Goal: Information Seeking & Learning: Learn about a topic

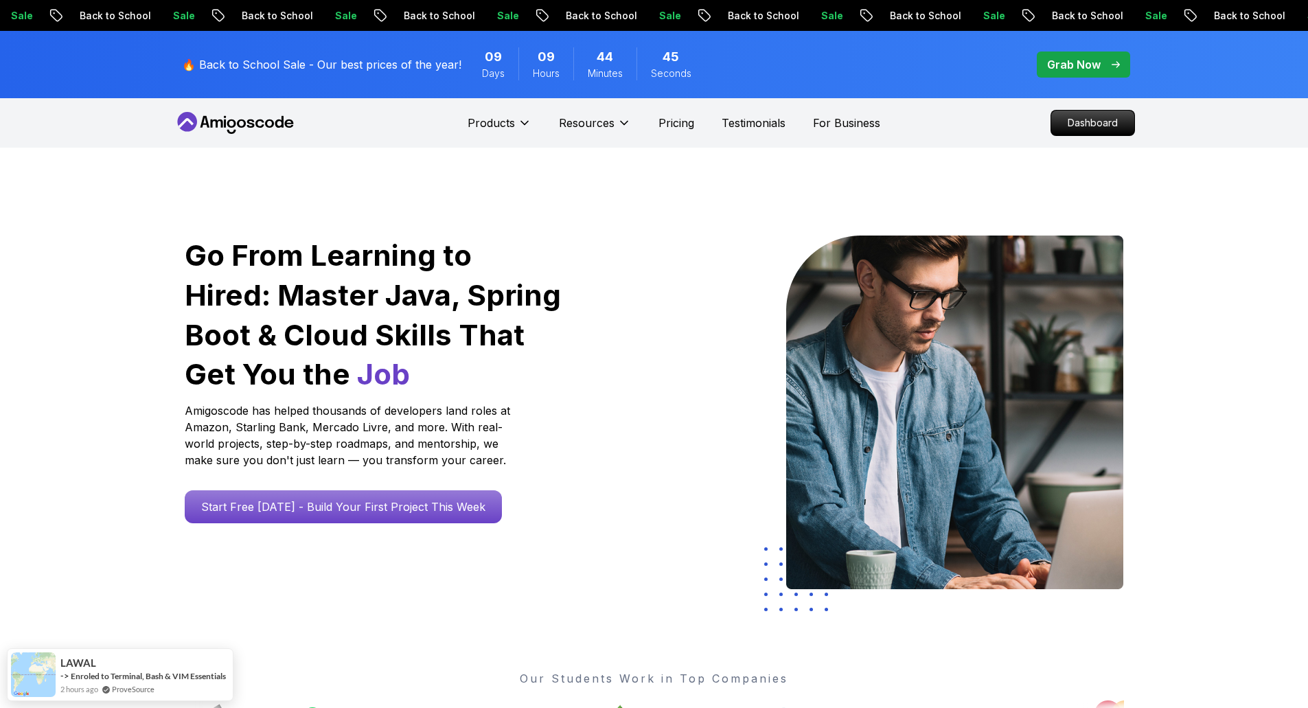
click at [955, 111] on nav "Products Resources Pricing Testimonials For Business Dashboard" at bounding box center [654, 122] width 961 height 49
click at [1065, 118] on p "Dashboard" at bounding box center [1092, 122] width 79 height 23
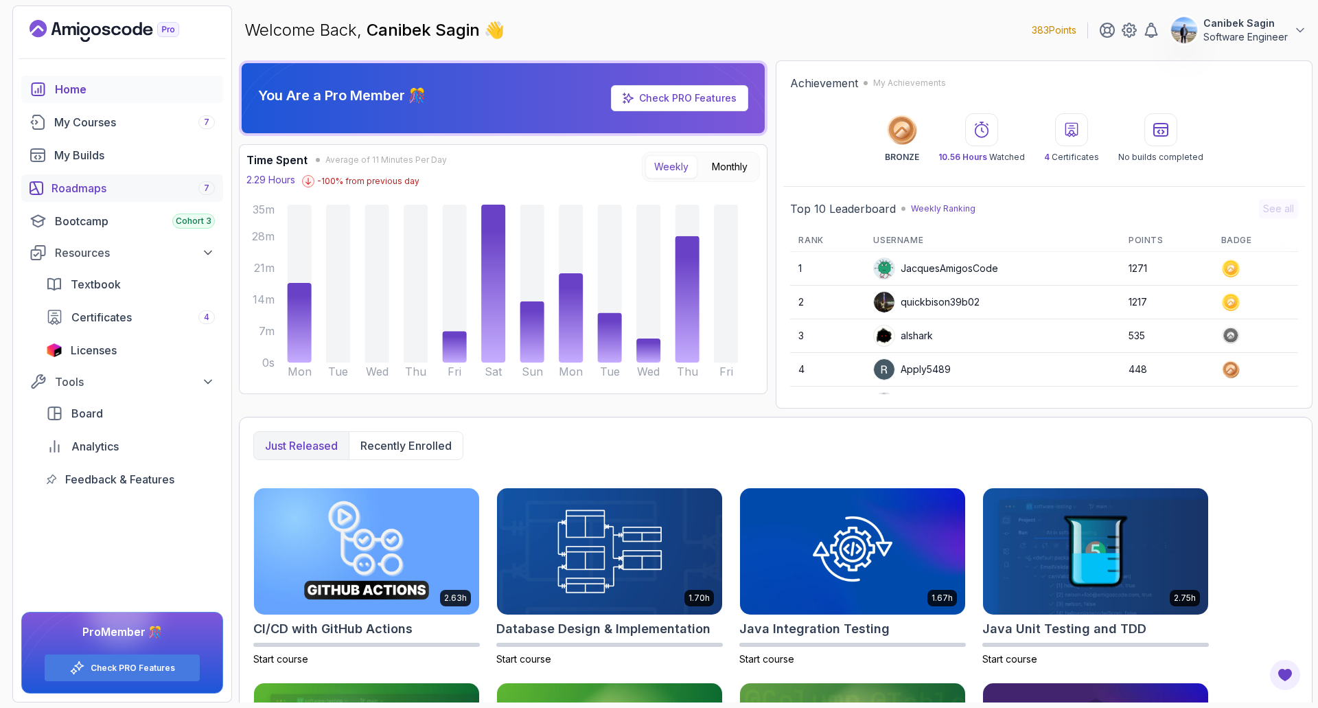
click at [121, 185] on div "Roadmaps 7" at bounding box center [132, 188] width 163 height 16
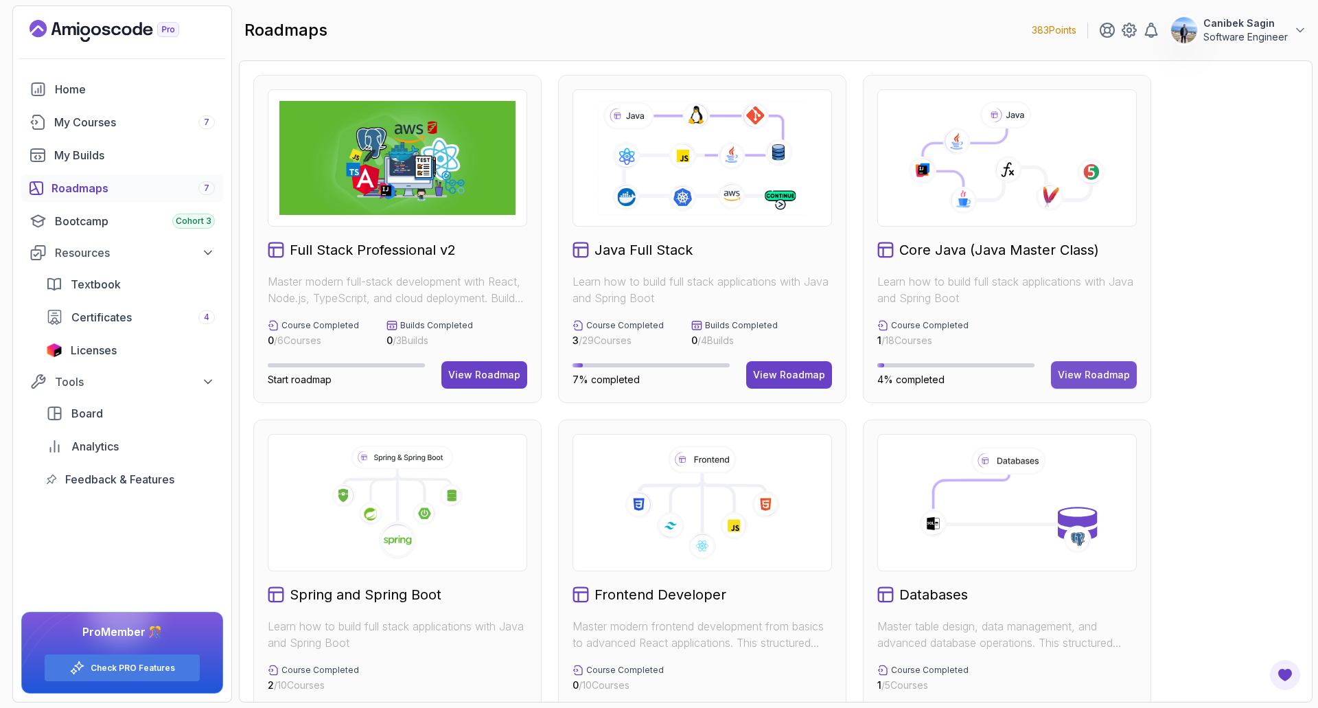
click at [1077, 377] on div "View Roadmap" at bounding box center [1094, 375] width 72 height 14
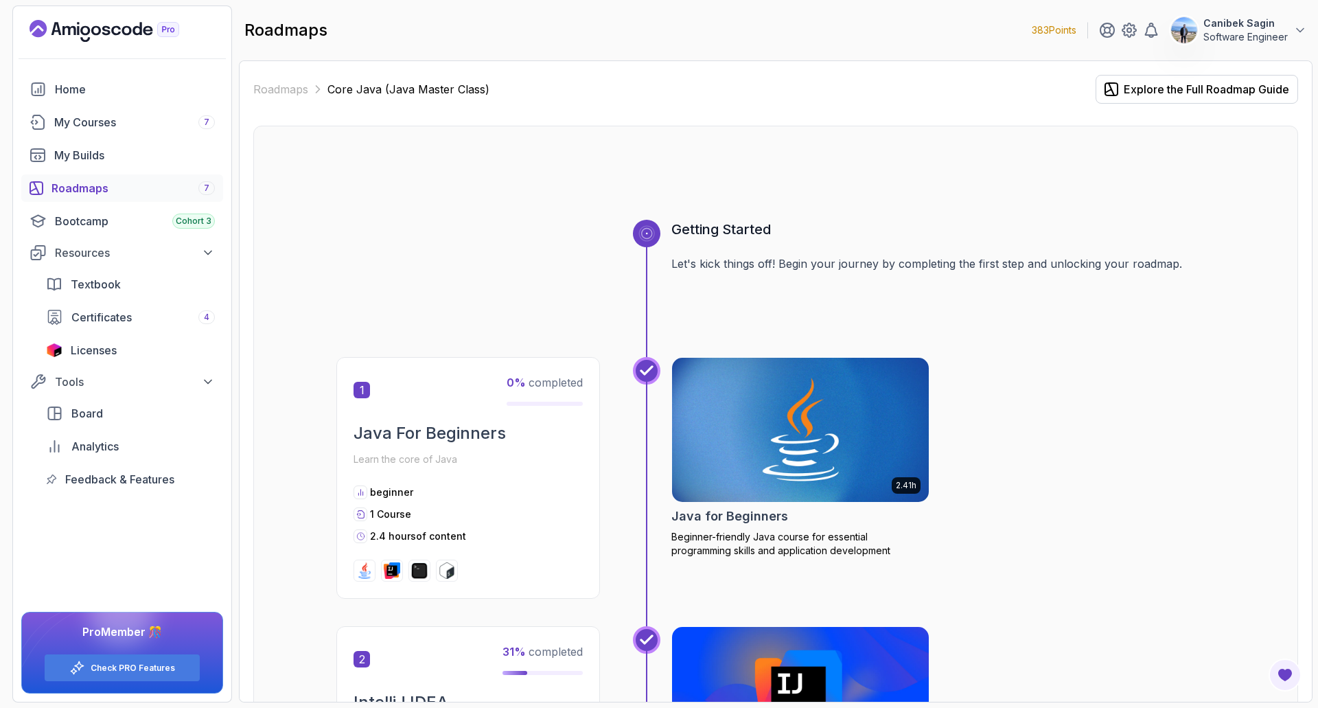
click at [98, 30] on icon "Landing page" at bounding box center [105, 31] width 150 height 22
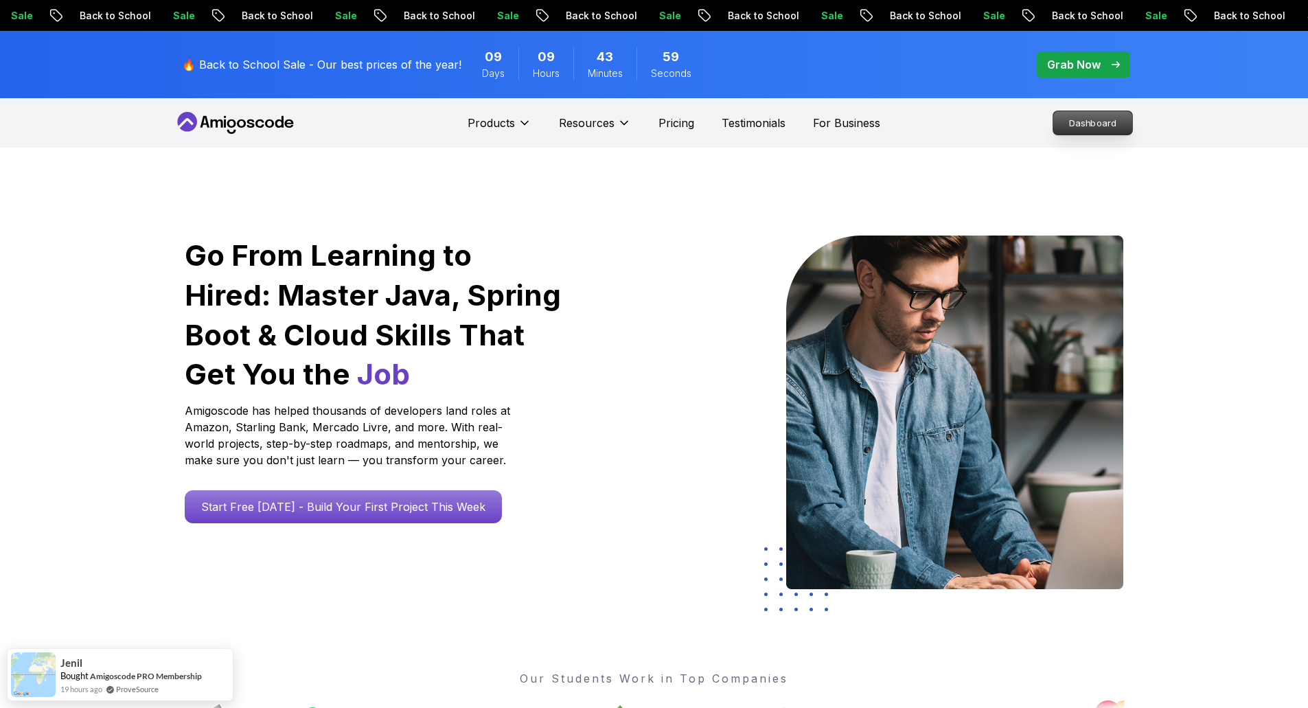
click at [1101, 128] on p "Dashboard" at bounding box center [1092, 122] width 79 height 23
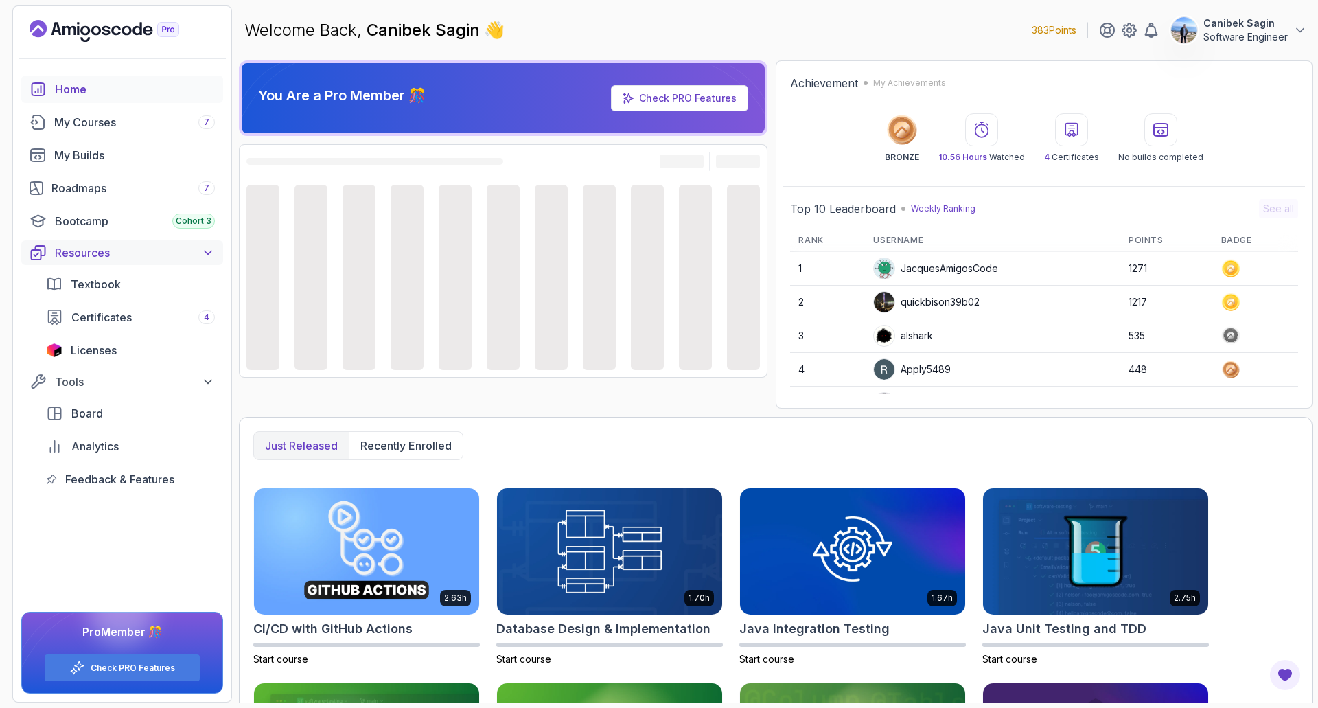
click at [94, 249] on div "Resources" at bounding box center [135, 252] width 160 height 16
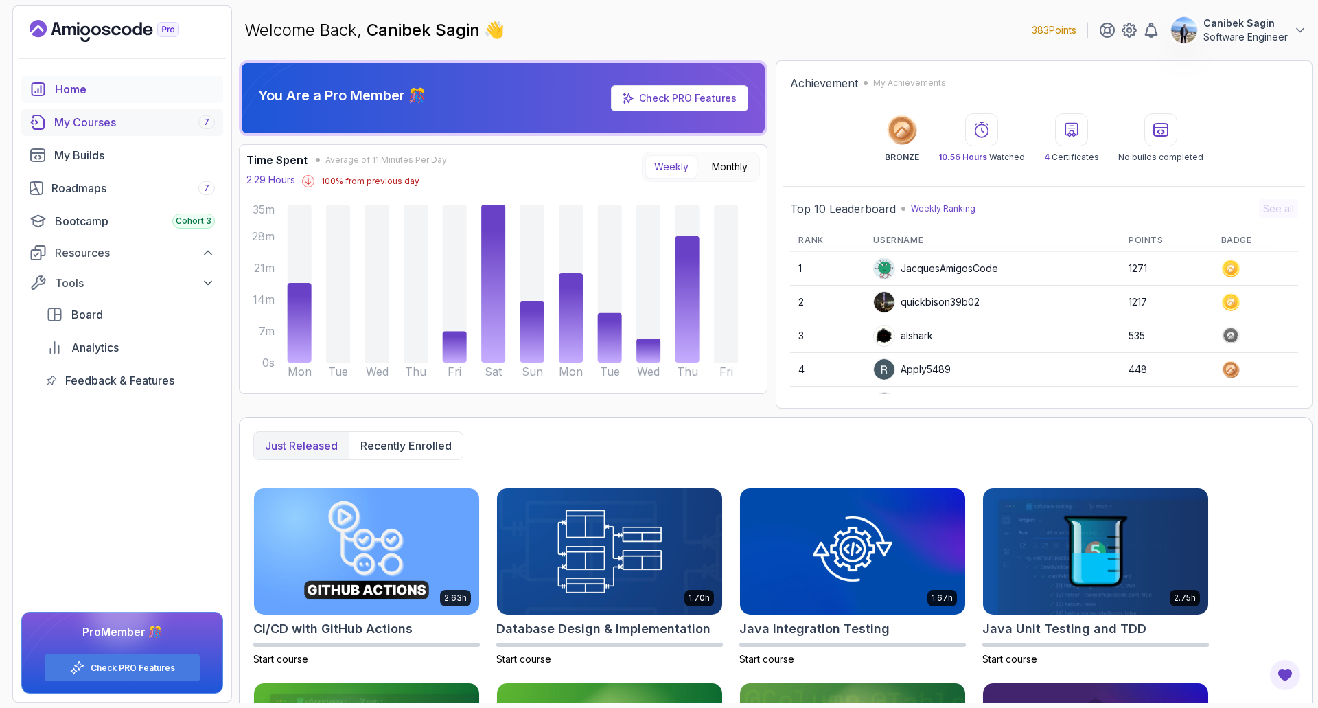
click at [91, 115] on div "My Courses 7" at bounding box center [134, 122] width 161 height 16
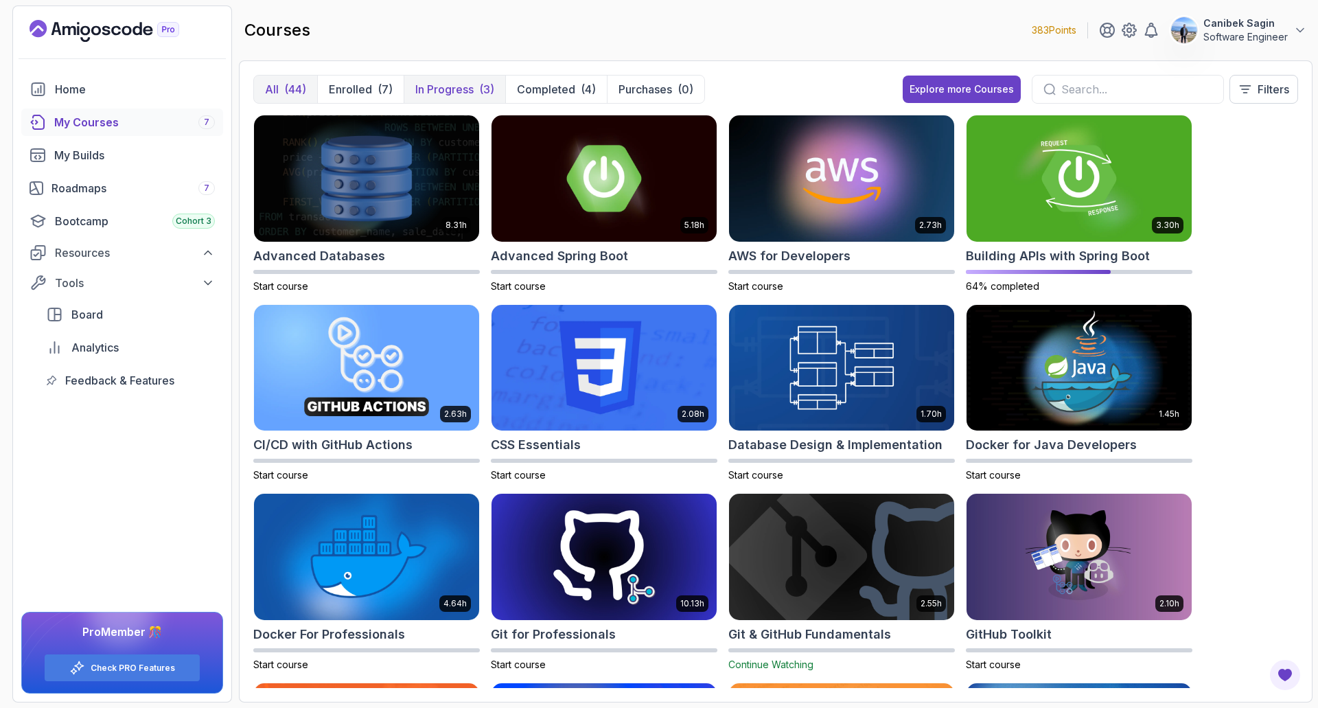
click at [424, 95] on p "In Progress" at bounding box center [444, 89] width 58 height 16
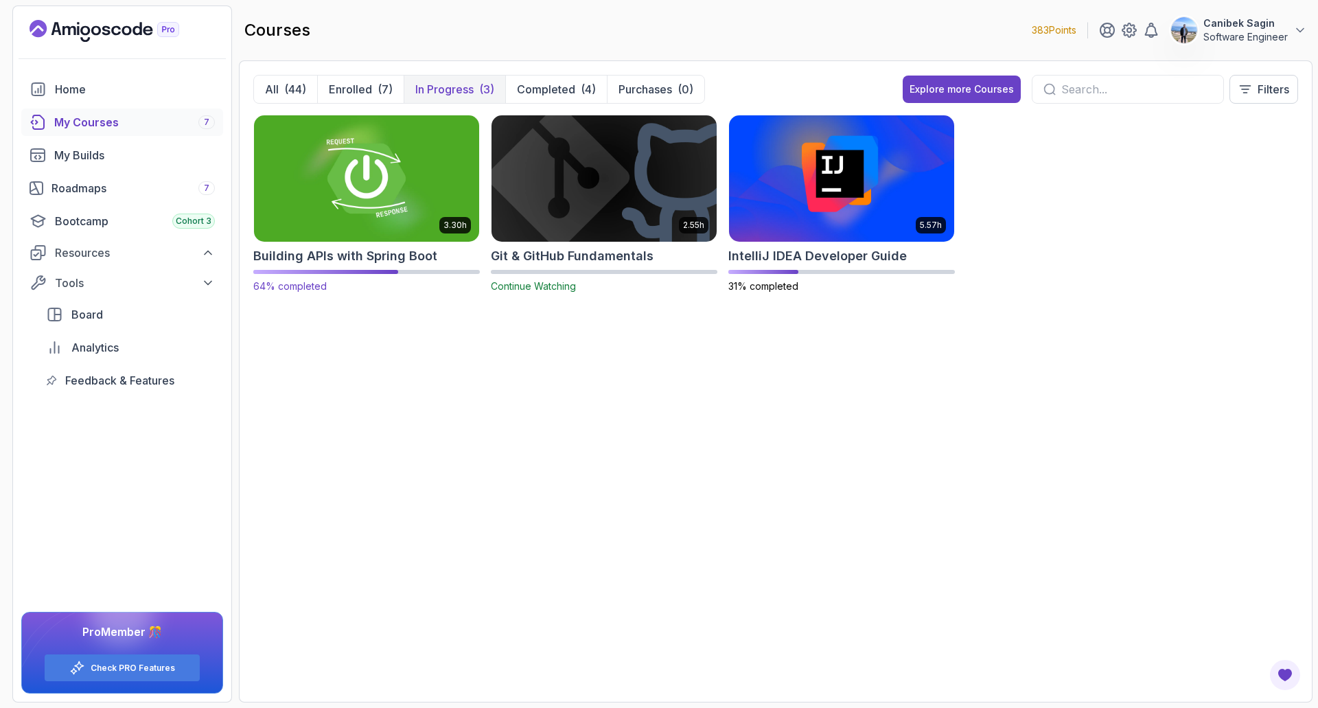
click at [354, 256] on h2 "Building APIs with Spring Boot" at bounding box center [345, 256] width 184 height 19
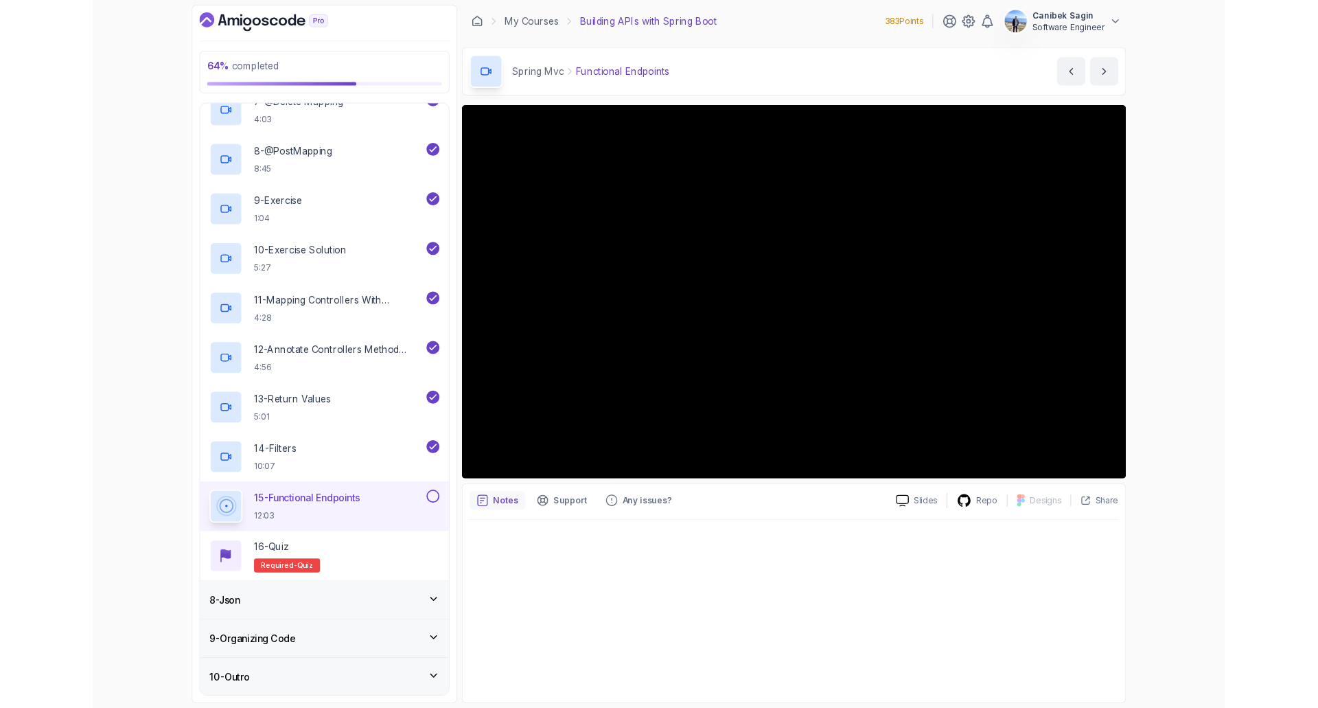
scroll to position [795, 0]
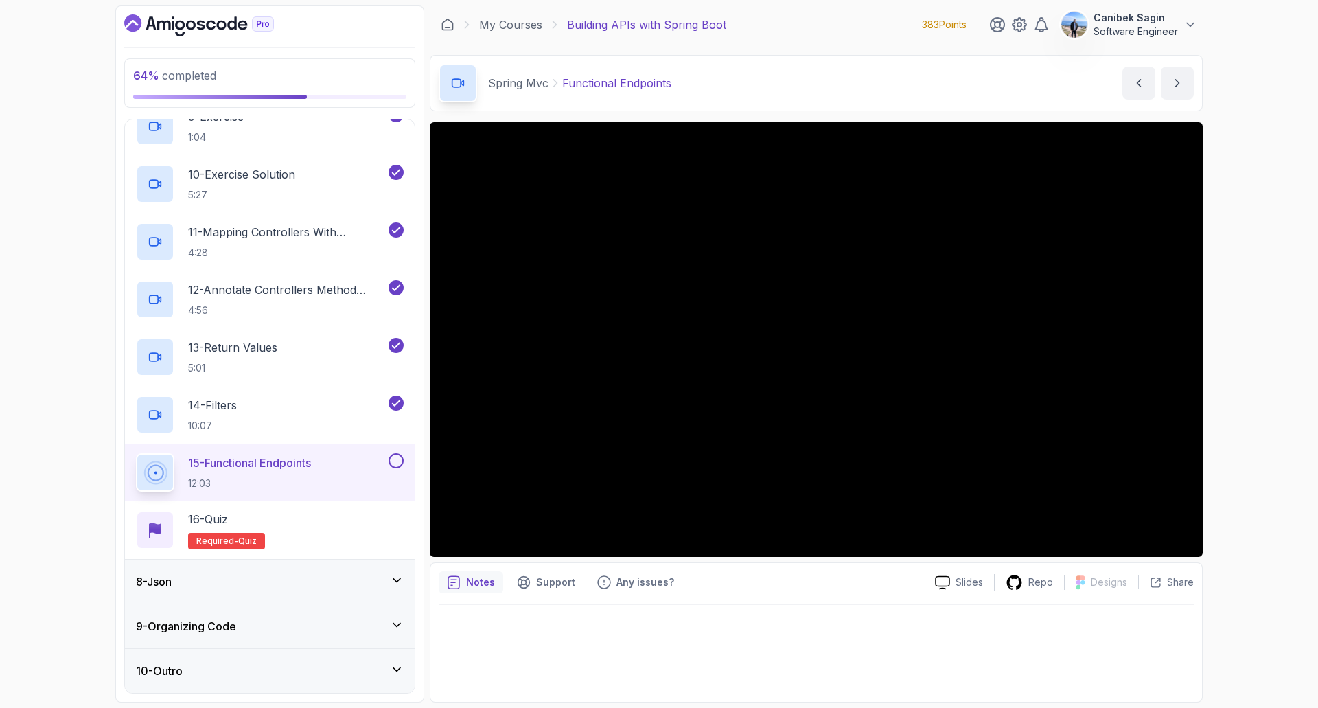
click at [391, 463] on button at bounding box center [396, 460] width 15 height 15
click at [339, 519] on div "16 - Quiz Required- quiz" at bounding box center [270, 530] width 268 height 38
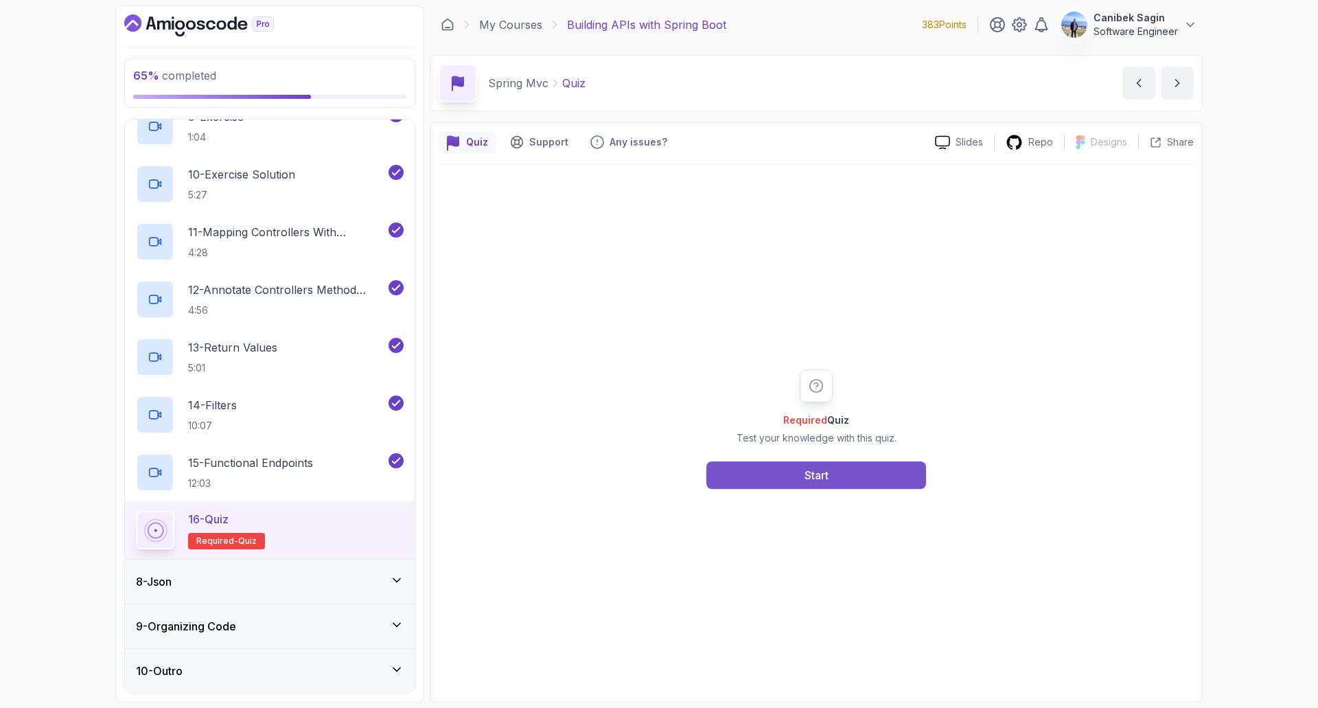
click at [803, 472] on button "Start" at bounding box center [817, 474] width 220 height 27
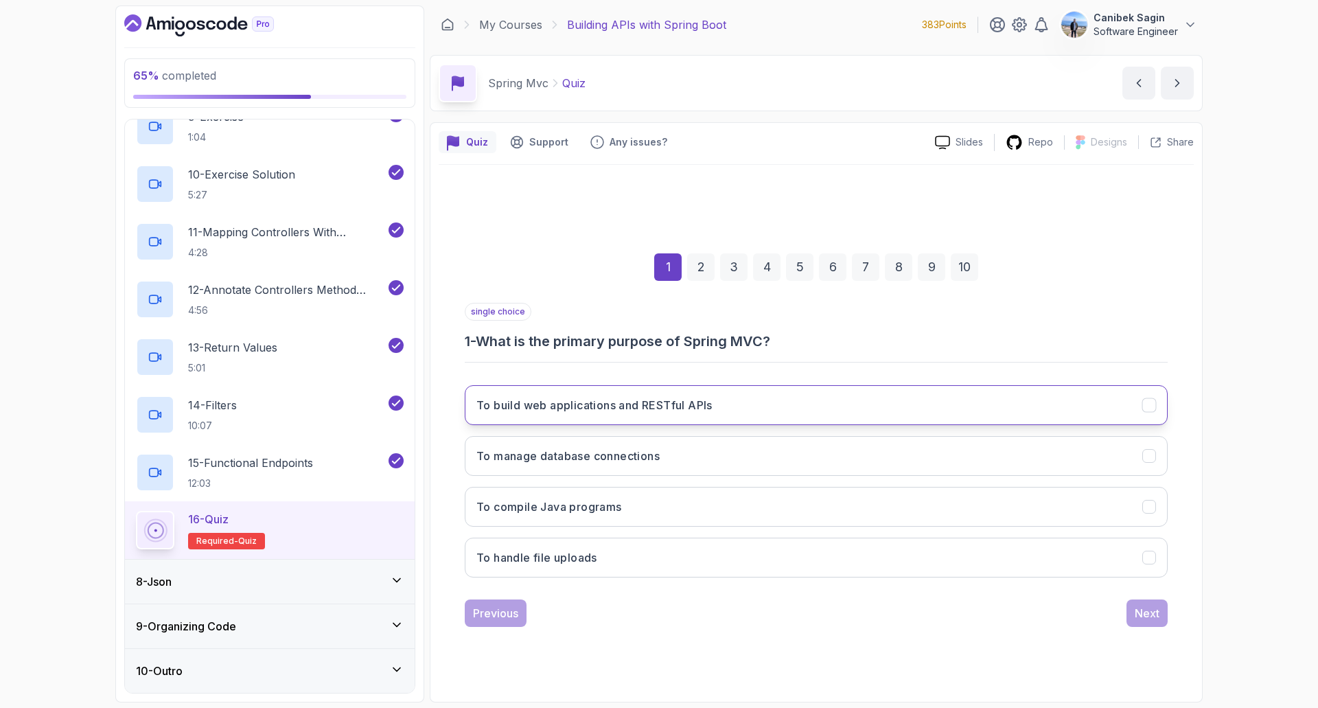
click at [640, 417] on button "To build web applications and RESTful APIs" at bounding box center [816, 405] width 703 height 40
click at [1145, 612] on div "Next" at bounding box center [1147, 613] width 25 height 16
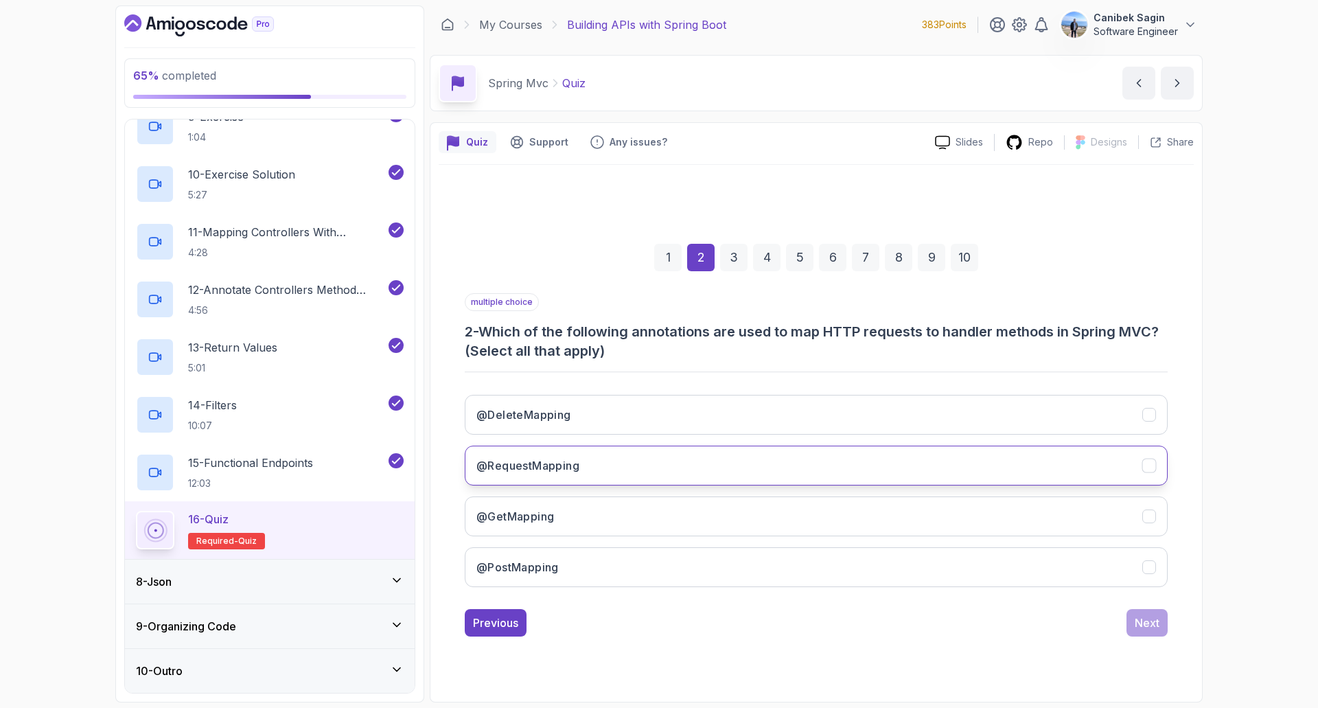
click at [588, 479] on button "@RequestMapping" at bounding box center [816, 466] width 703 height 40
click at [571, 570] on button "@PostMapping" at bounding box center [816, 567] width 703 height 40
click at [564, 525] on button "@GetMapping" at bounding box center [816, 516] width 703 height 40
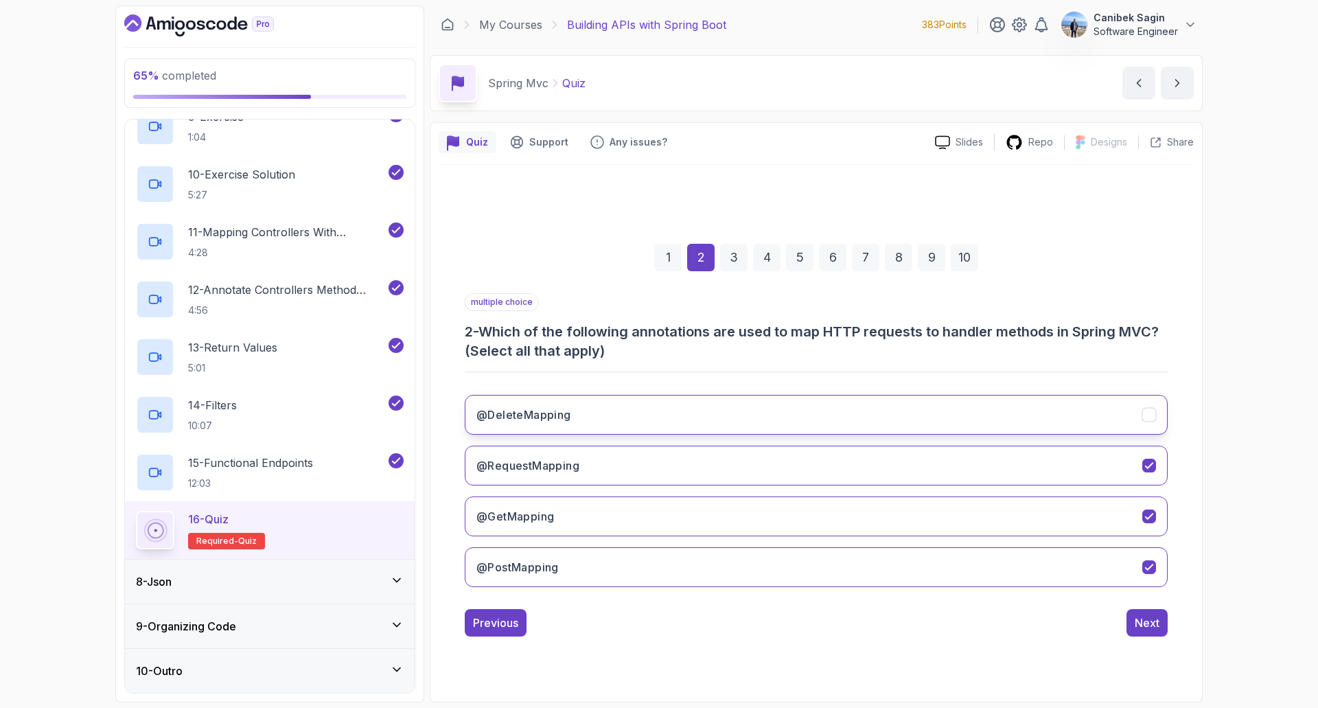
click at [589, 427] on button "@DeleteMapping" at bounding box center [816, 415] width 703 height 40
click at [1145, 623] on div "Next" at bounding box center [1147, 623] width 25 height 16
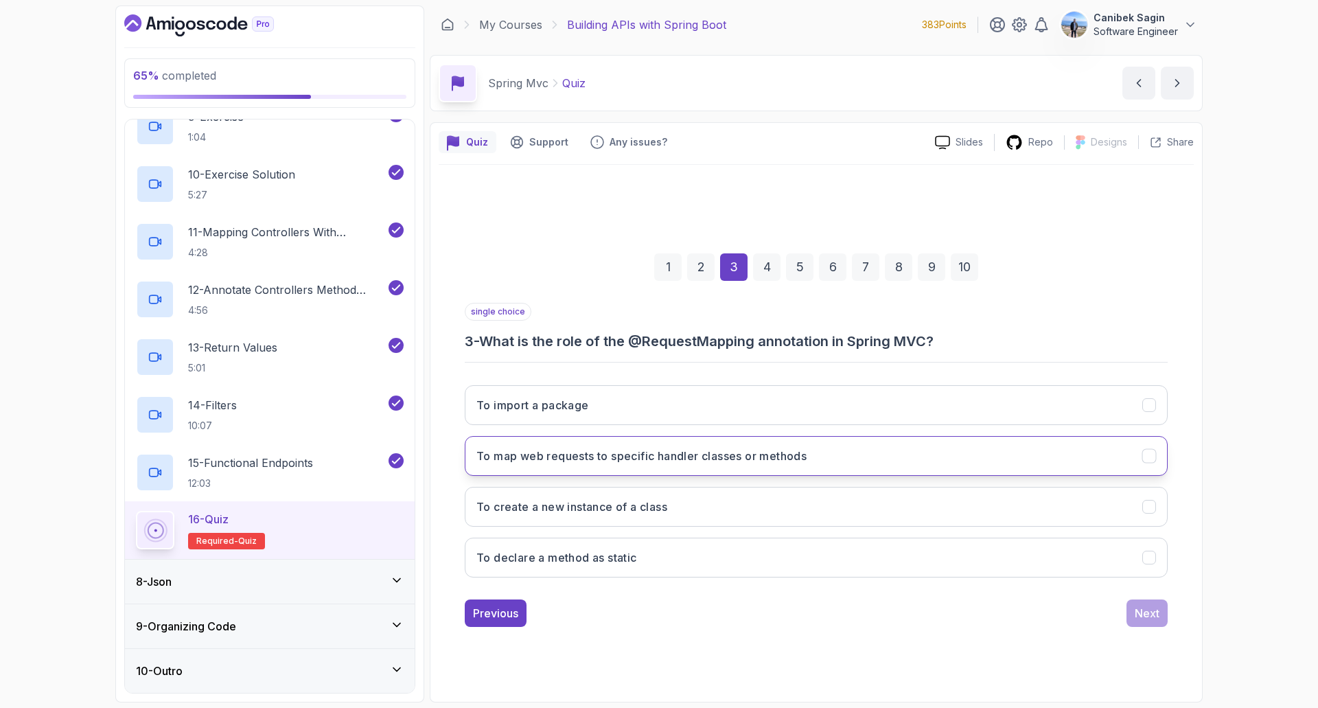
click at [612, 465] on button "To map web requests to specific handler classes or methods" at bounding box center [816, 456] width 703 height 40
click at [1146, 612] on div "Next" at bounding box center [1147, 613] width 25 height 16
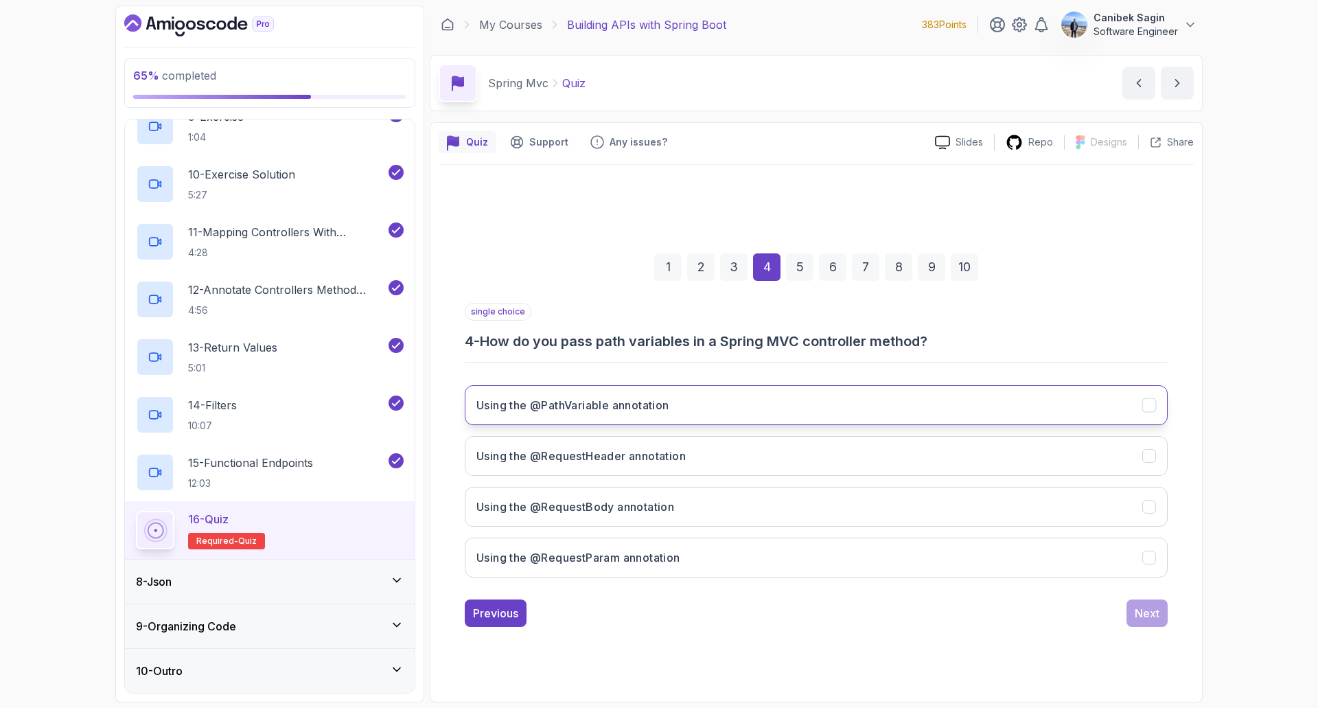
click at [789, 394] on button "Using the @PathVariable annotation" at bounding box center [816, 405] width 703 height 40
click at [1143, 612] on div "Next" at bounding box center [1147, 613] width 25 height 16
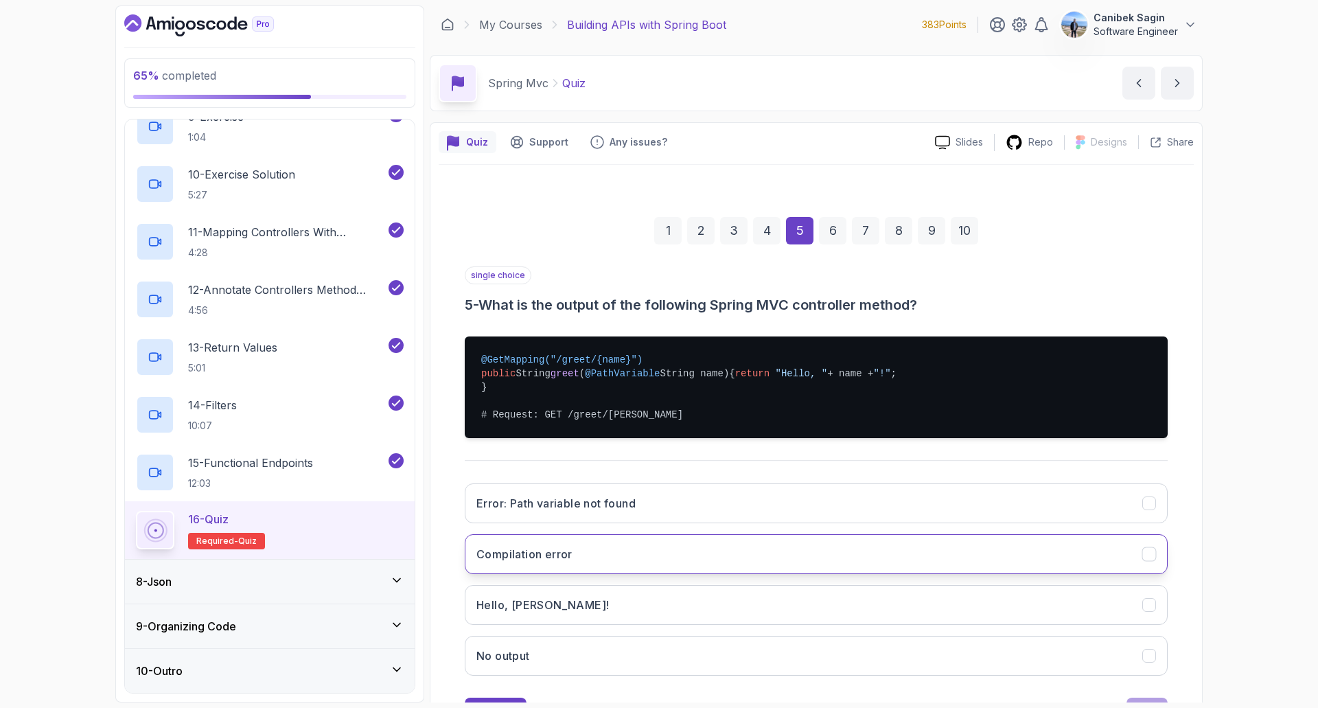
scroll to position [76, 0]
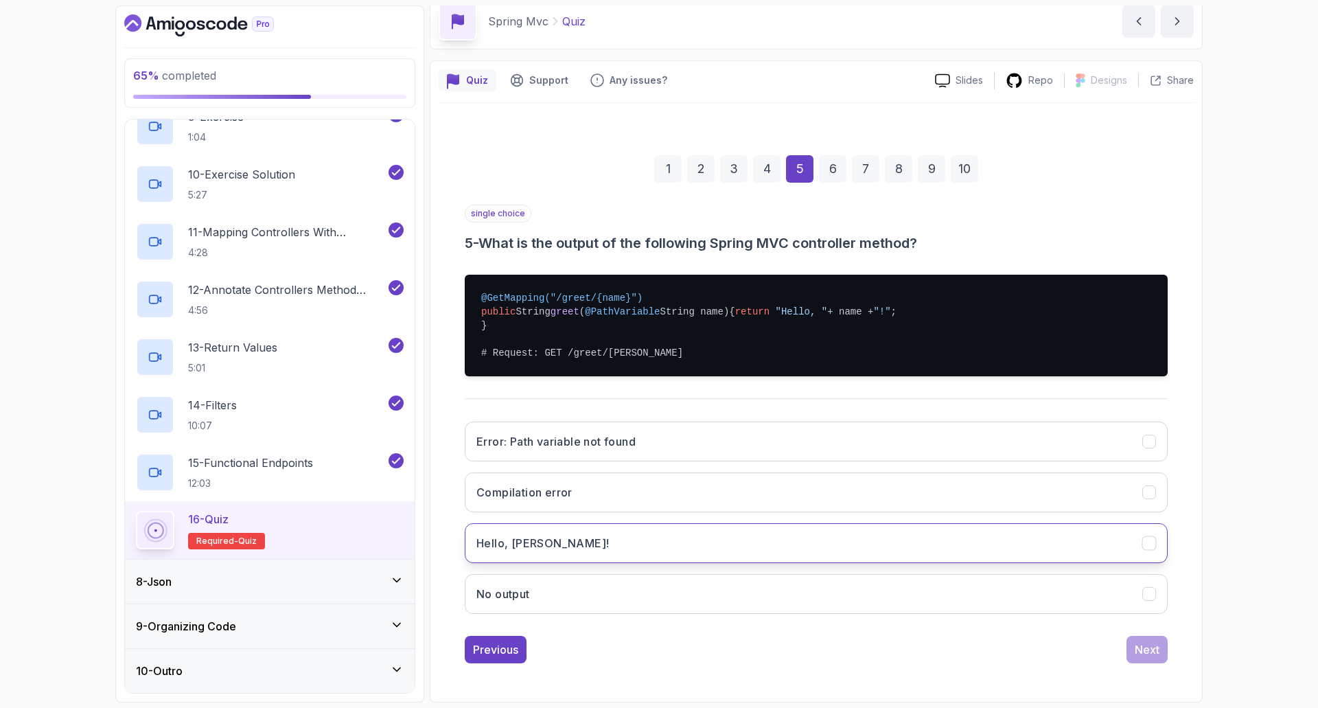
click at [493, 546] on h3 "Hello, [PERSON_NAME]!" at bounding box center [543, 543] width 133 height 16
click at [1147, 652] on div "Next" at bounding box center [1147, 649] width 25 height 16
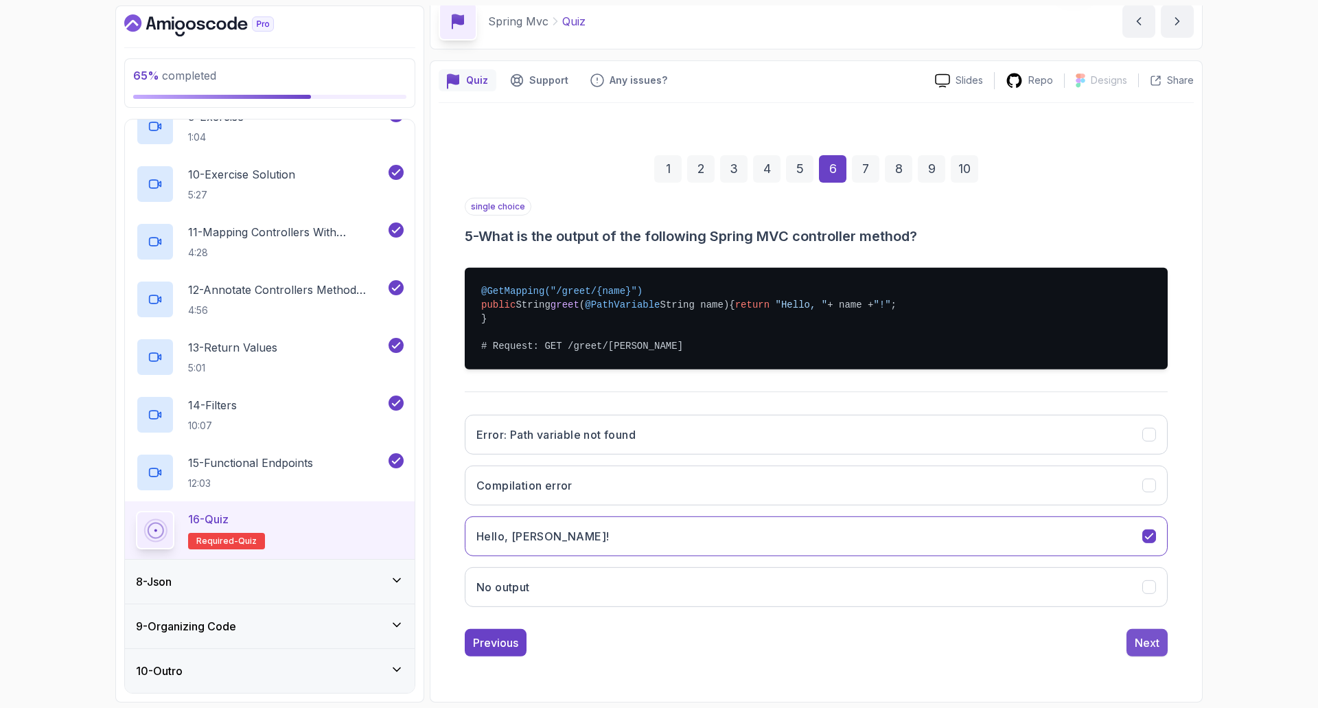
scroll to position [0, 0]
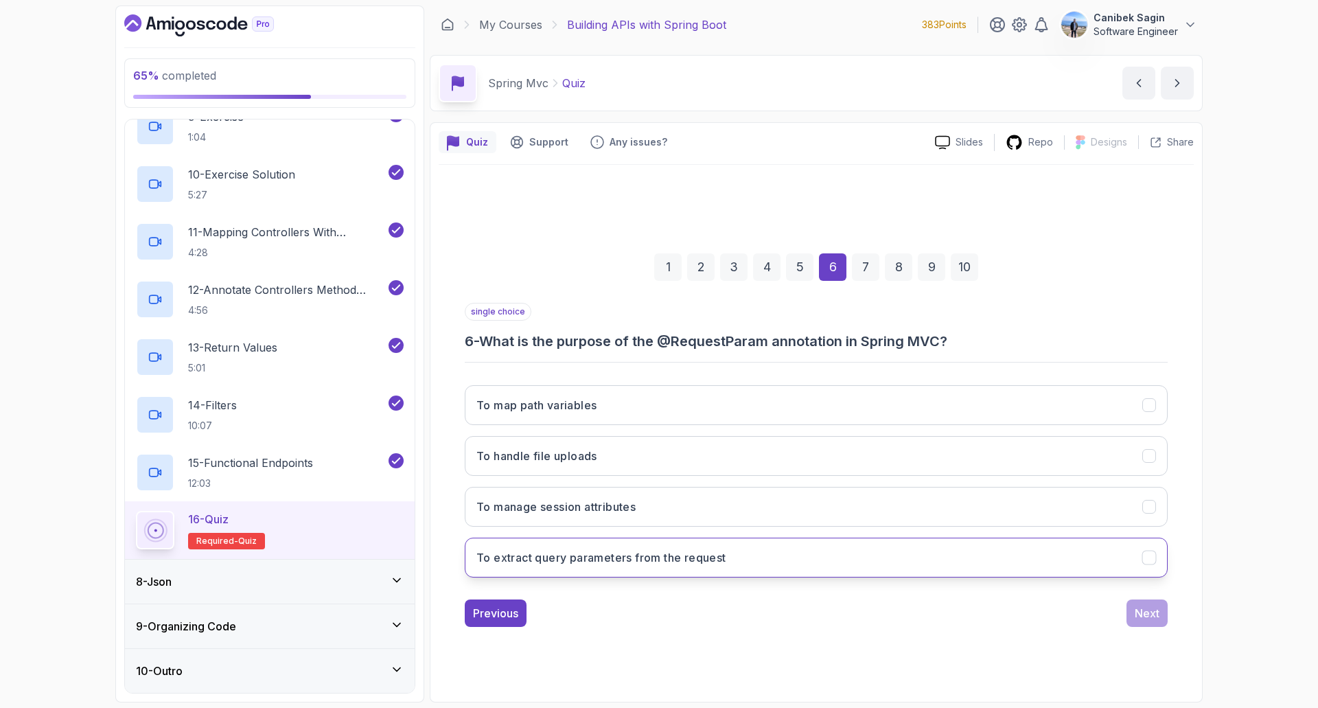
click at [671, 561] on h3 "To extract query parameters from the request" at bounding box center [602, 557] width 250 height 16
click at [1146, 617] on div "Next" at bounding box center [1147, 613] width 25 height 16
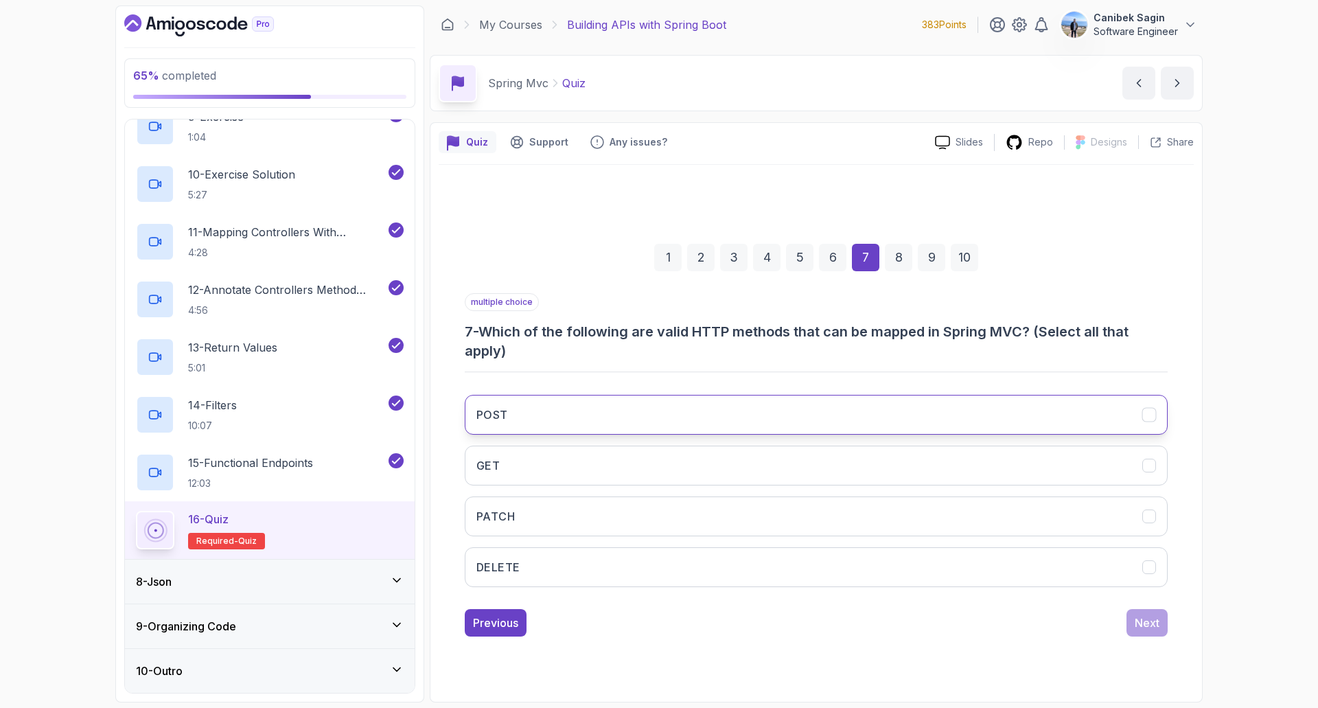
click at [701, 403] on button "POST" at bounding box center [816, 415] width 703 height 40
click at [674, 452] on button "GET" at bounding box center [816, 466] width 703 height 40
click at [729, 563] on button "DELETE" at bounding box center [816, 567] width 703 height 40
click at [1146, 627] on div "Next" at bounding box center [1147, 623] width 25 height 16
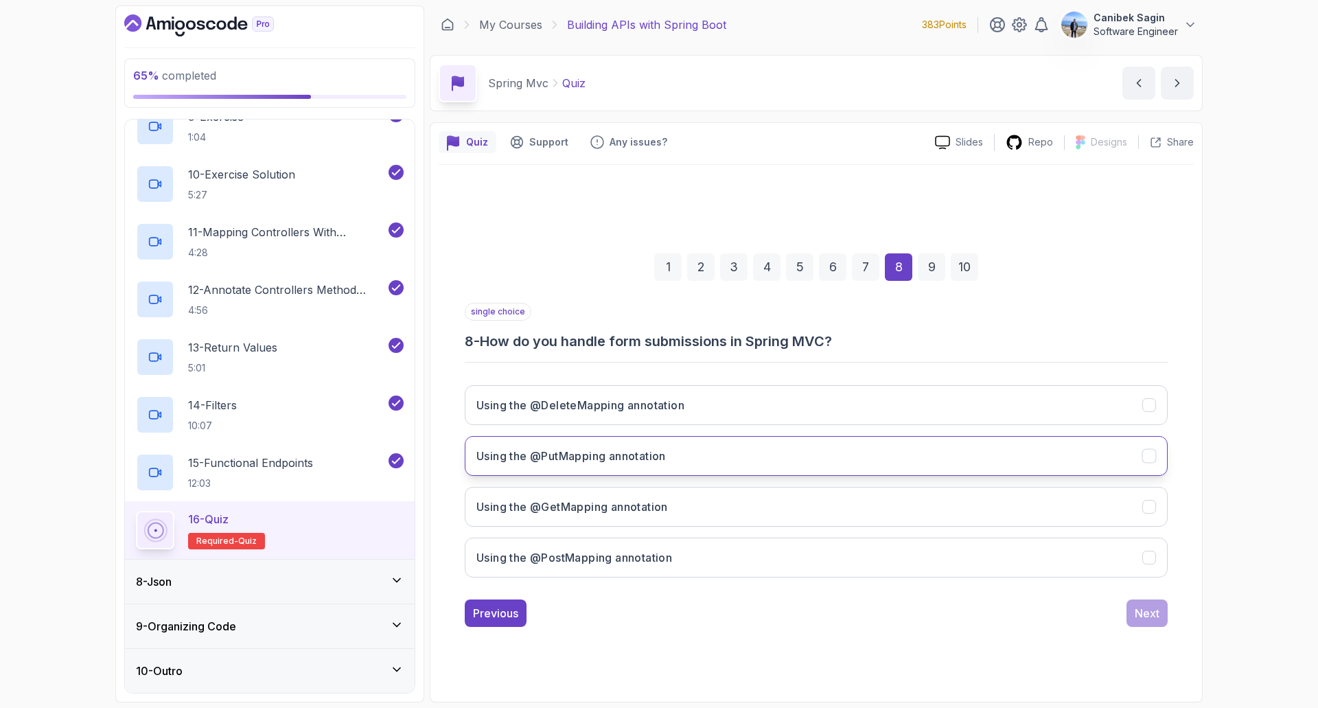
click at [660, 455] on h3 "Using the @PutMapping annotation" at bounding box center [572, 456] width 190 height 16
click at [695, 552] on button "Using the @PostMapping annotation" at bounding box center [816, 558] width 703 height 40
click at [1150, 616] on div "Next" at bounding box center [1147, 613] width 25 height 16
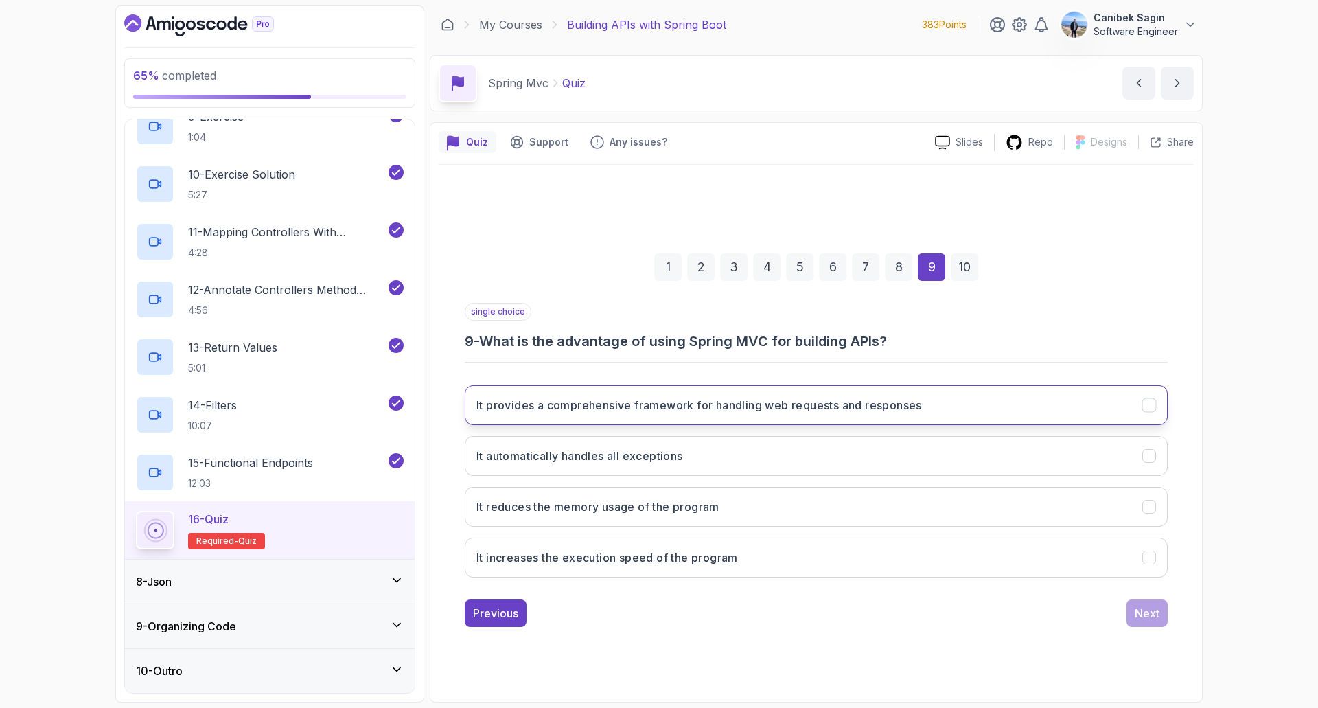
click at [646, 402] on h3 "It provides a comprehensive framework for handling web requests and responses" at bounding box center [700, 405] width 446 height 16
click at [1140, 615] on div "Next" at bounding box center [1147, 613] width 25 height 16
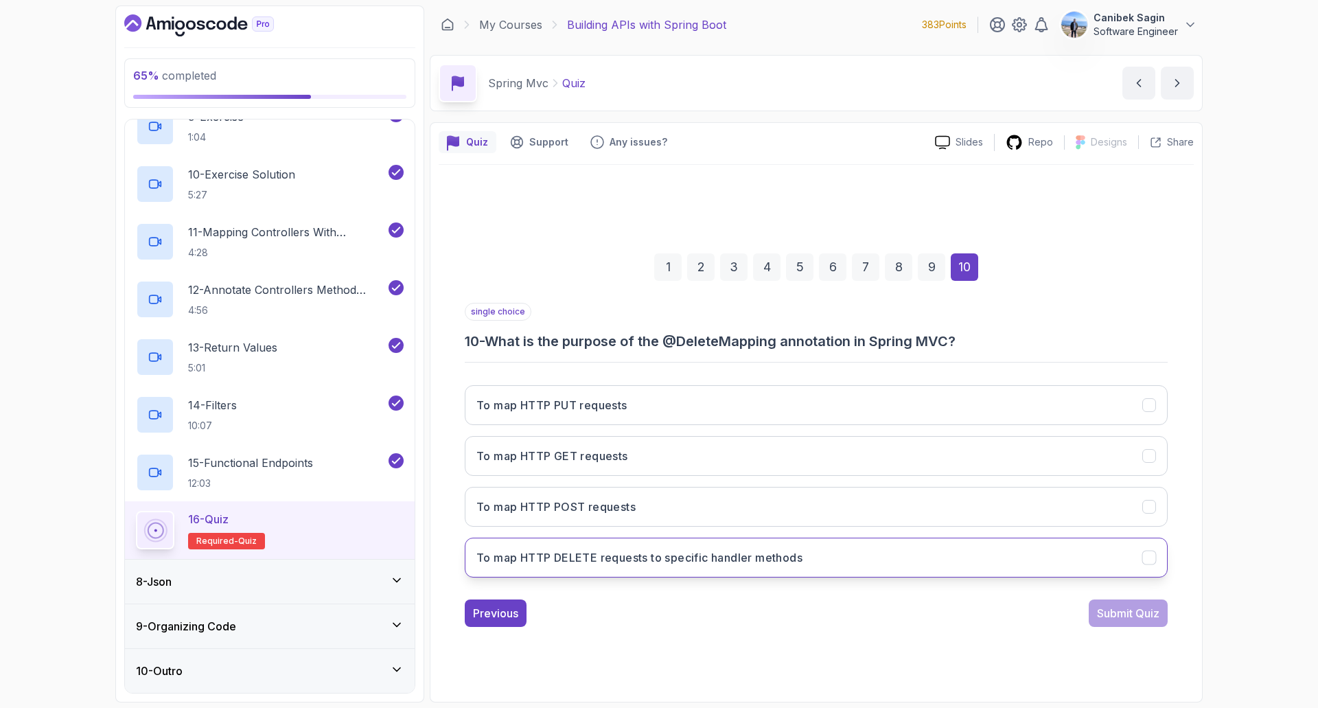
click at [818, 542] on button "To map HTTP DELETE requests to specific handler methods" at bounding box center [816, 558] width 703 height 40
click at [1145, 608] on div "Submit Quiz" at bounding box center [1128, 613] width 62 height 16
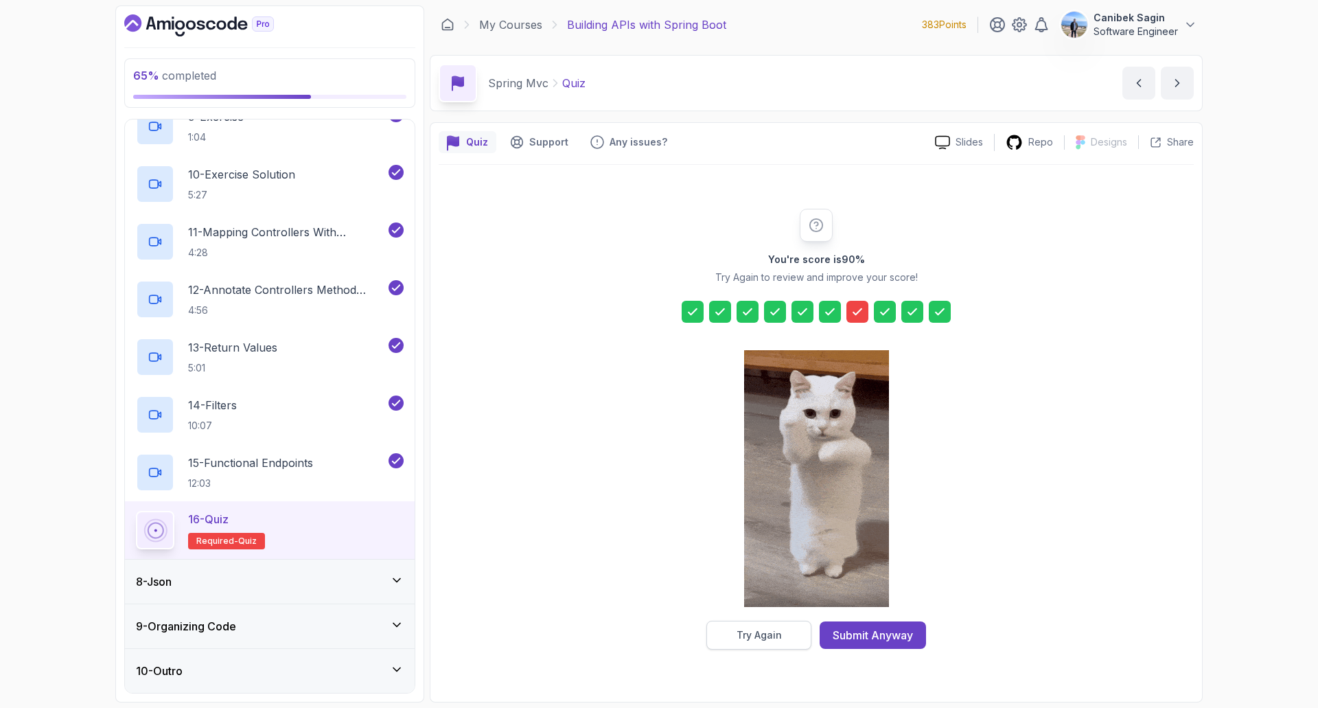
click at [783, 634] on button "Try Again" at bounding box center [759, 635] width 105 height 29
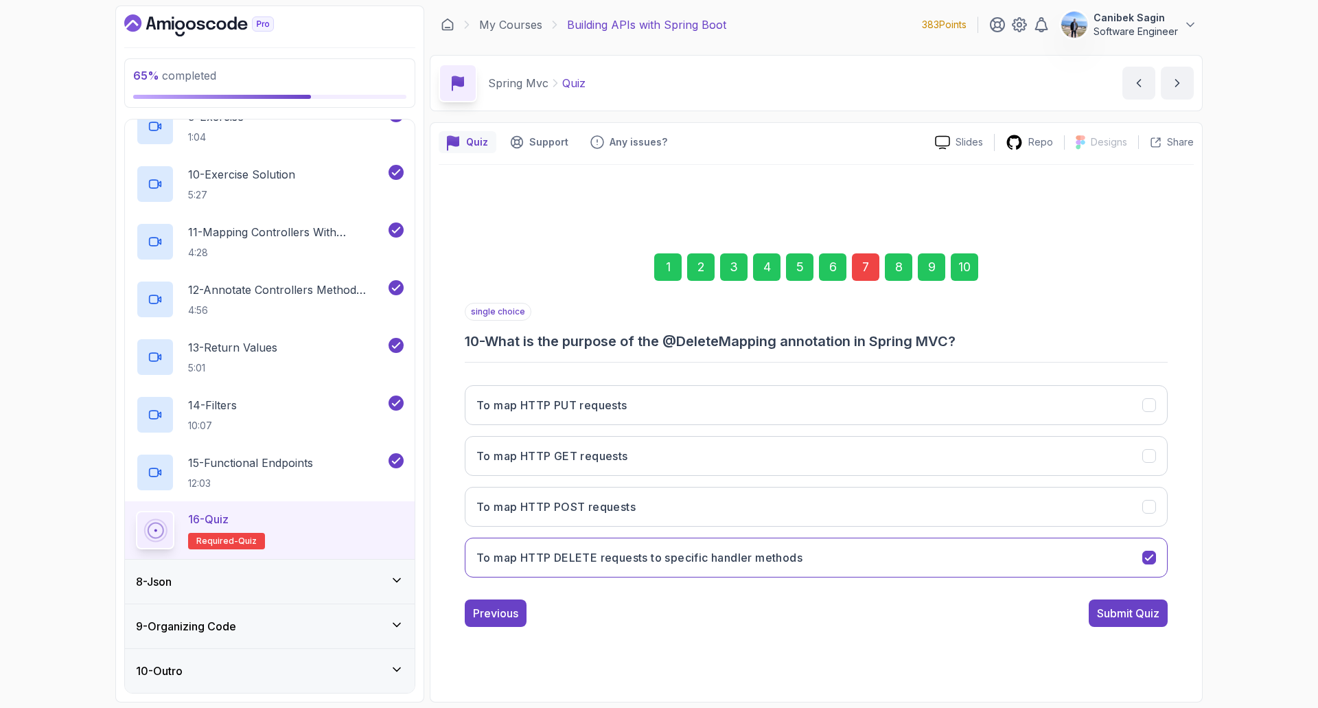
click at [872, 271] on div "7" at bounding box center [865, 266] width 27 height 27
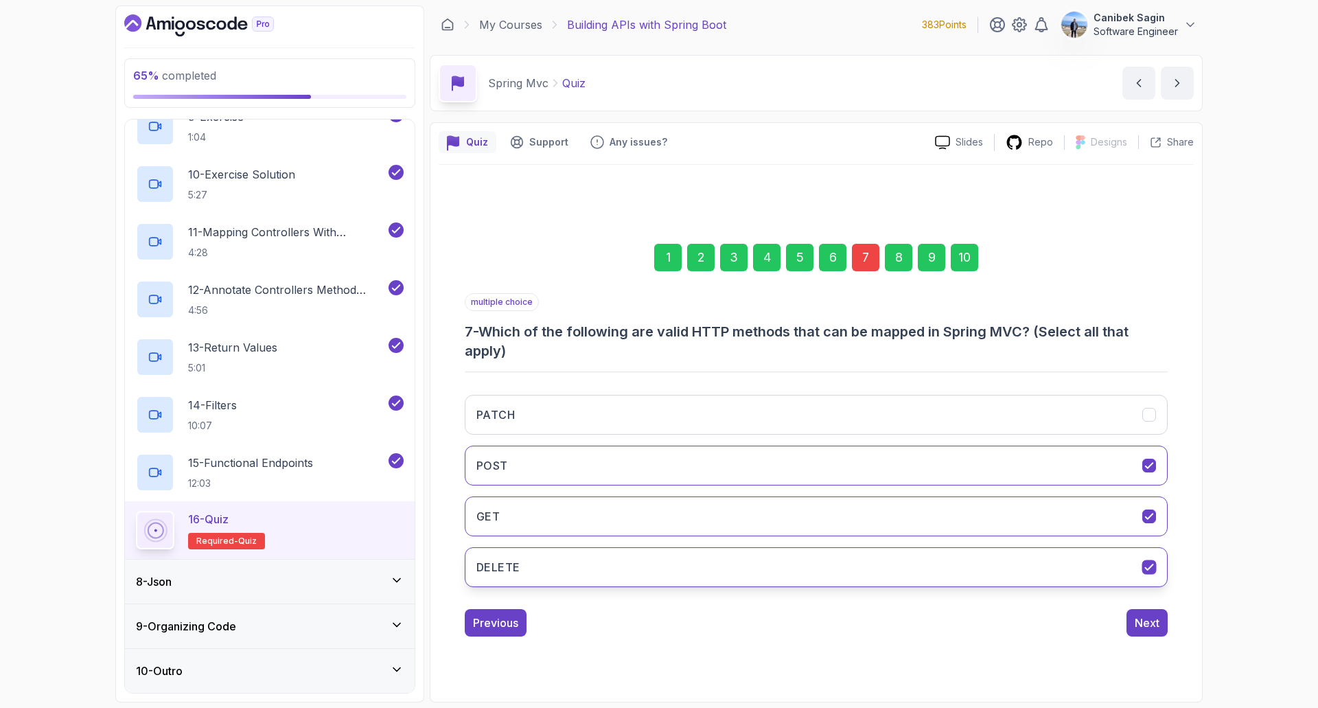
click at [1149, 573] on icon "DELETE" at bounding box center [1149, 567] width 13 height 13
click at [1143, 516] on icon "GET" at bounding box center [1149, 516] width 13 height 13
click at [1148, 586] on button "DELETE" at bounding box center [816, 567] width 703 height 40
click at [1147, 566] on icon "DELETE" at bounding box center [1149, 567] width 13 height 13
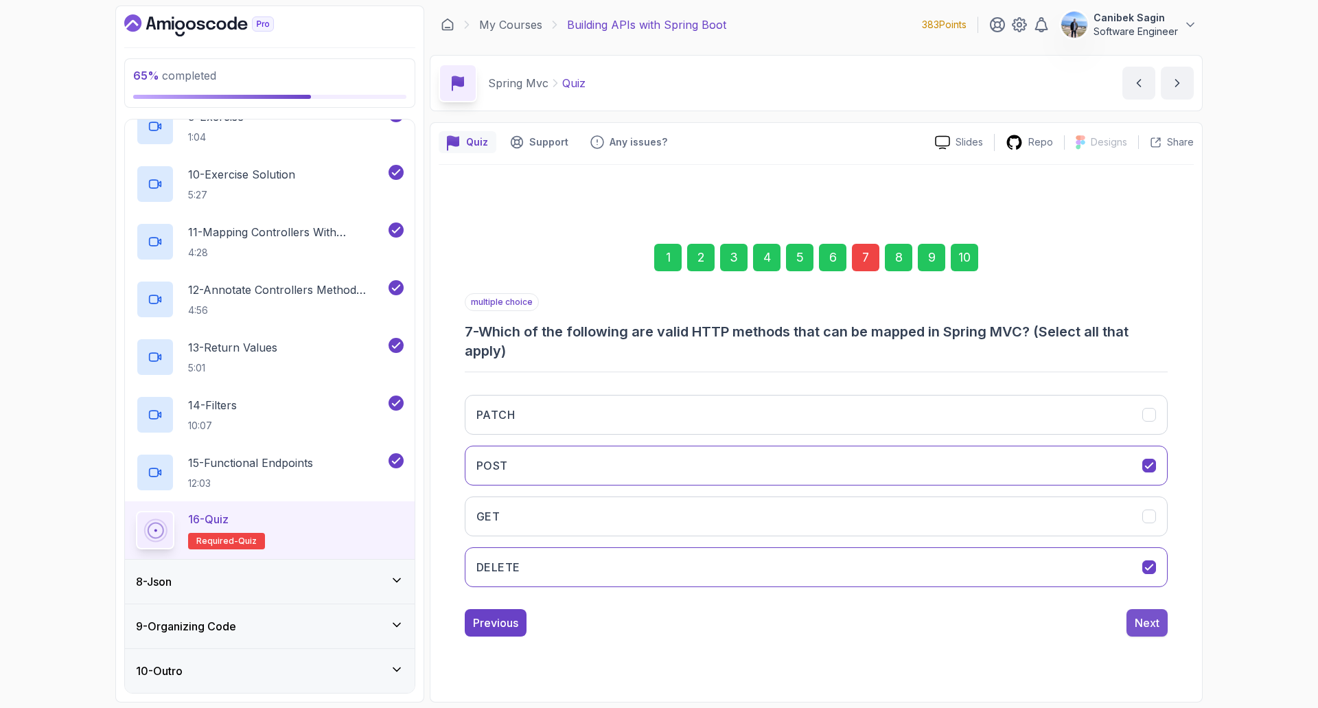
click at [1148, 623] on div "Next" at bounding box center [1147, 623] width 25 height 16
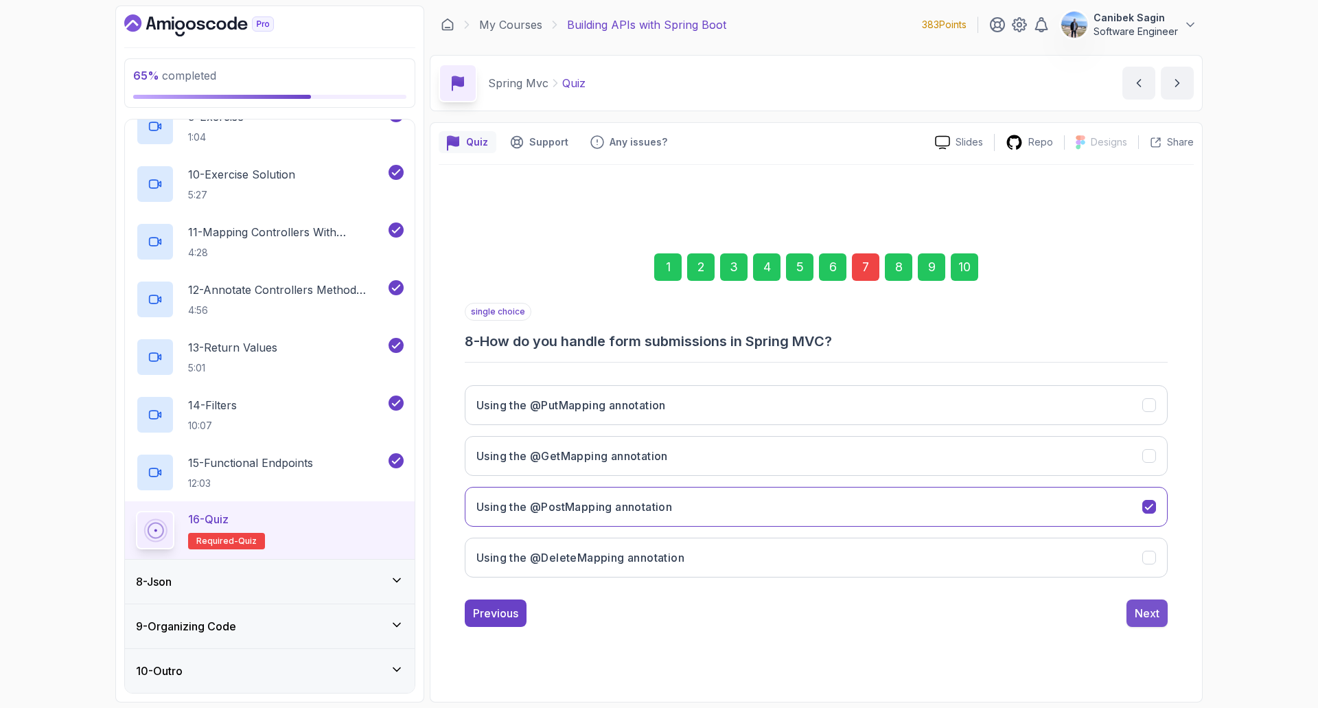
click at [1147, 614] on div "Next" at bounding box center [1147, 613] width 25 height 16
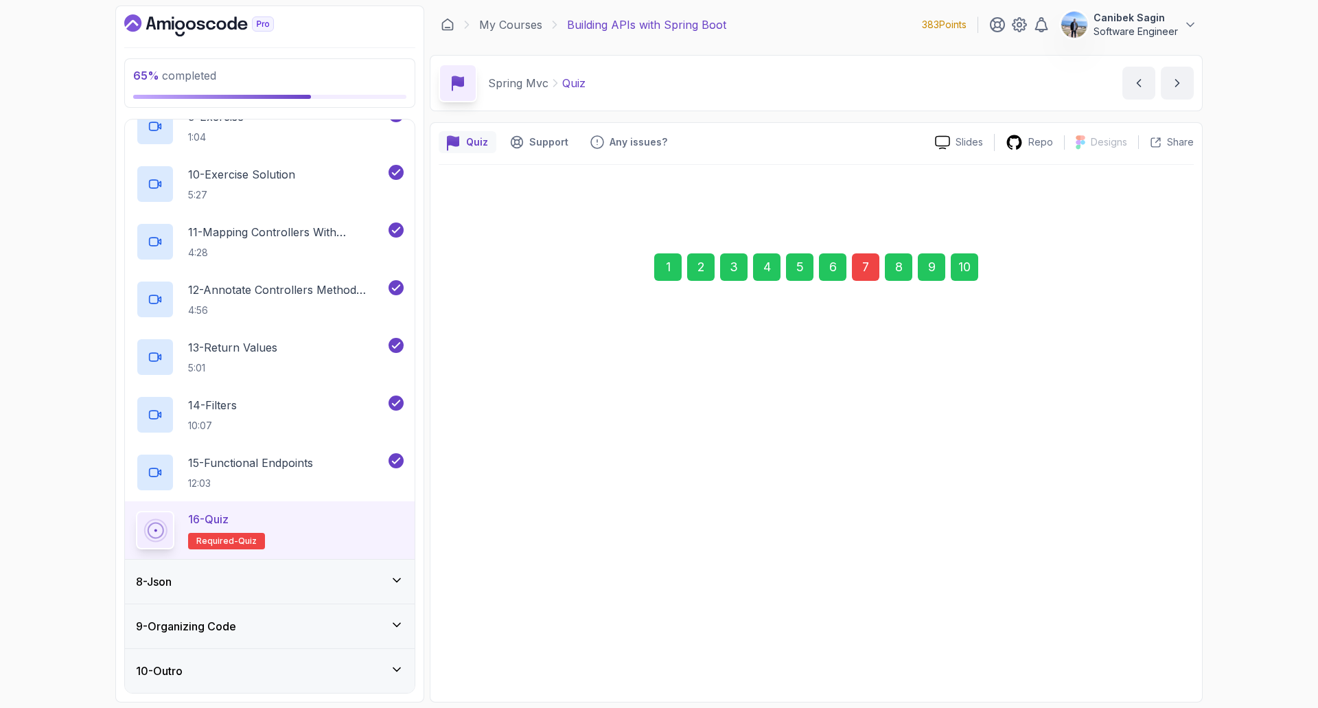
click at [1147, 614] on div "Next" at bounding box center [1147, 613] width 25 height 16
click at [1147, 614] on div "Submit Quiz" at bounding box center [1128, 613] width 62 height 16
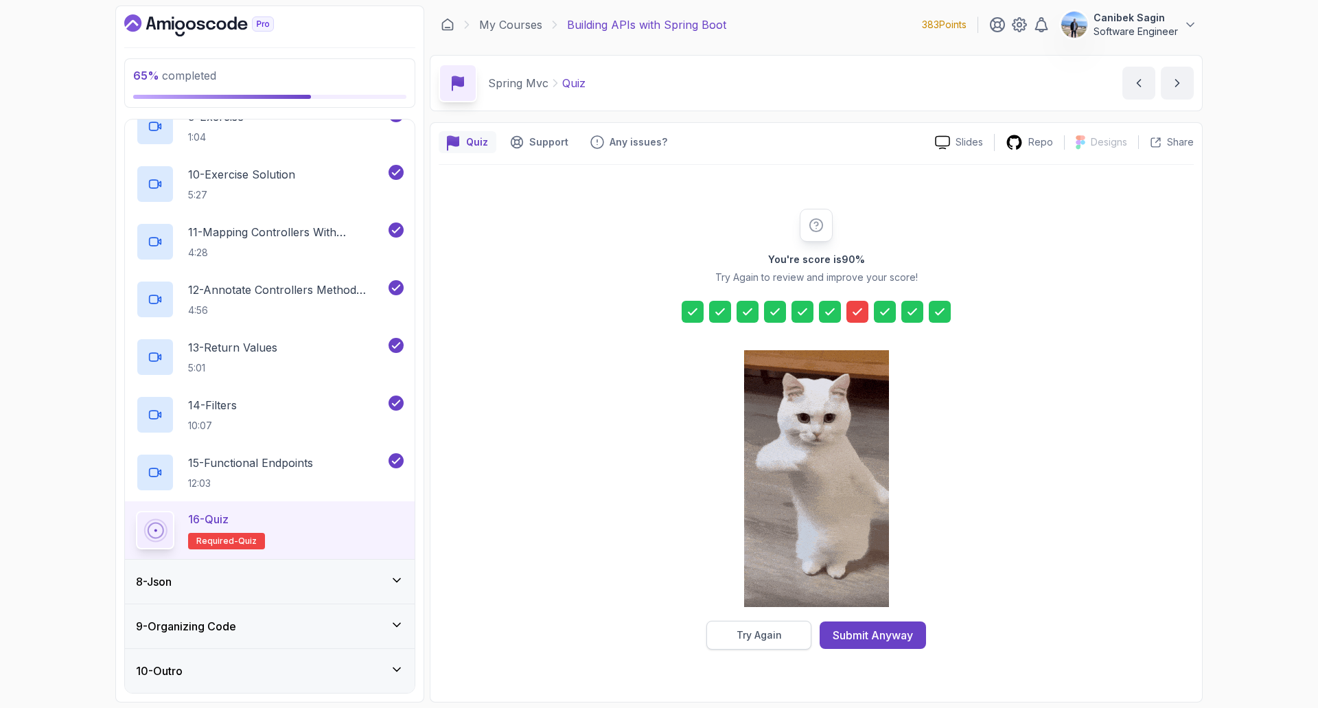
click at [783, 626] on button "Try Again" at bounding box center [759, 635] width 105 height 29
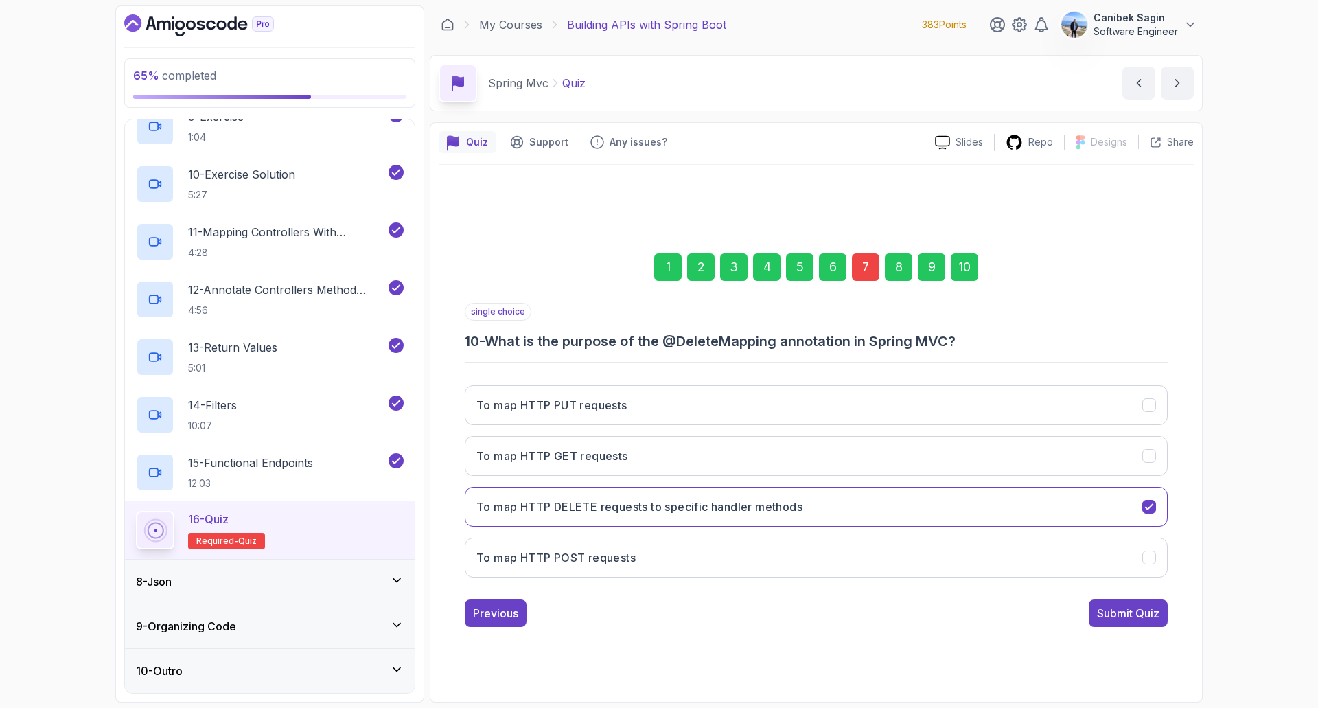
click at [864, 257] on div "7" at bounding box center [865, 266] width 27 height 27
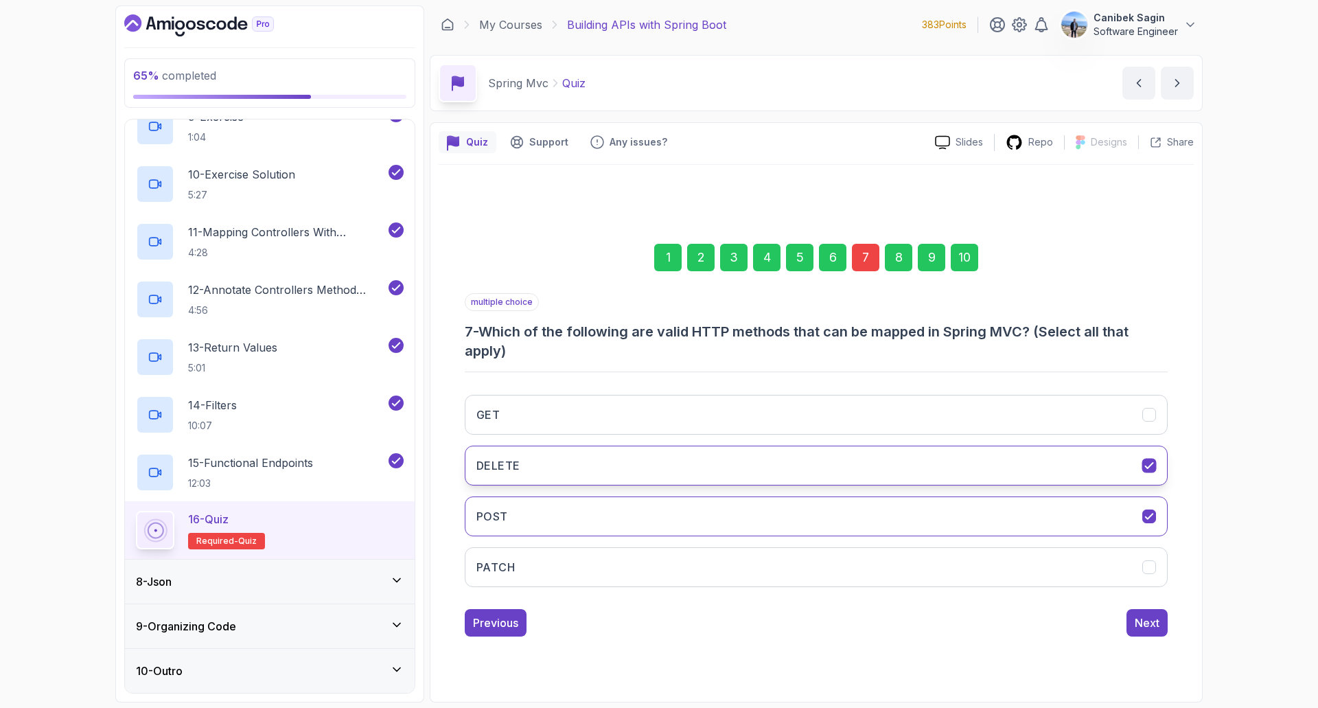
click at [1147, 463] on icon "DELETE" at bounding box center [1149, 465] width 13 height 13
click at [1152, 619] on div "Next" at bounding box center [1147, 623] width 25 height 16
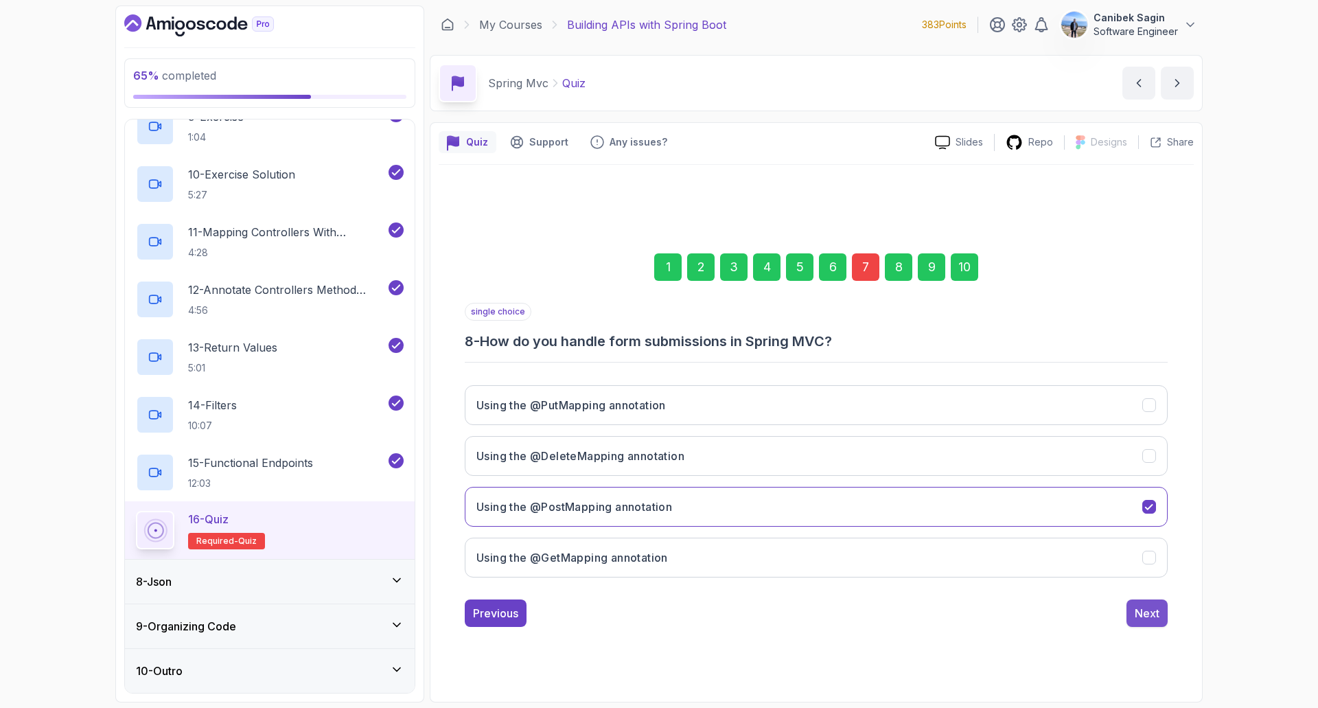
click at [1149, 622] on button "Next" at bounding box center [1147, 612] width 41 height 27
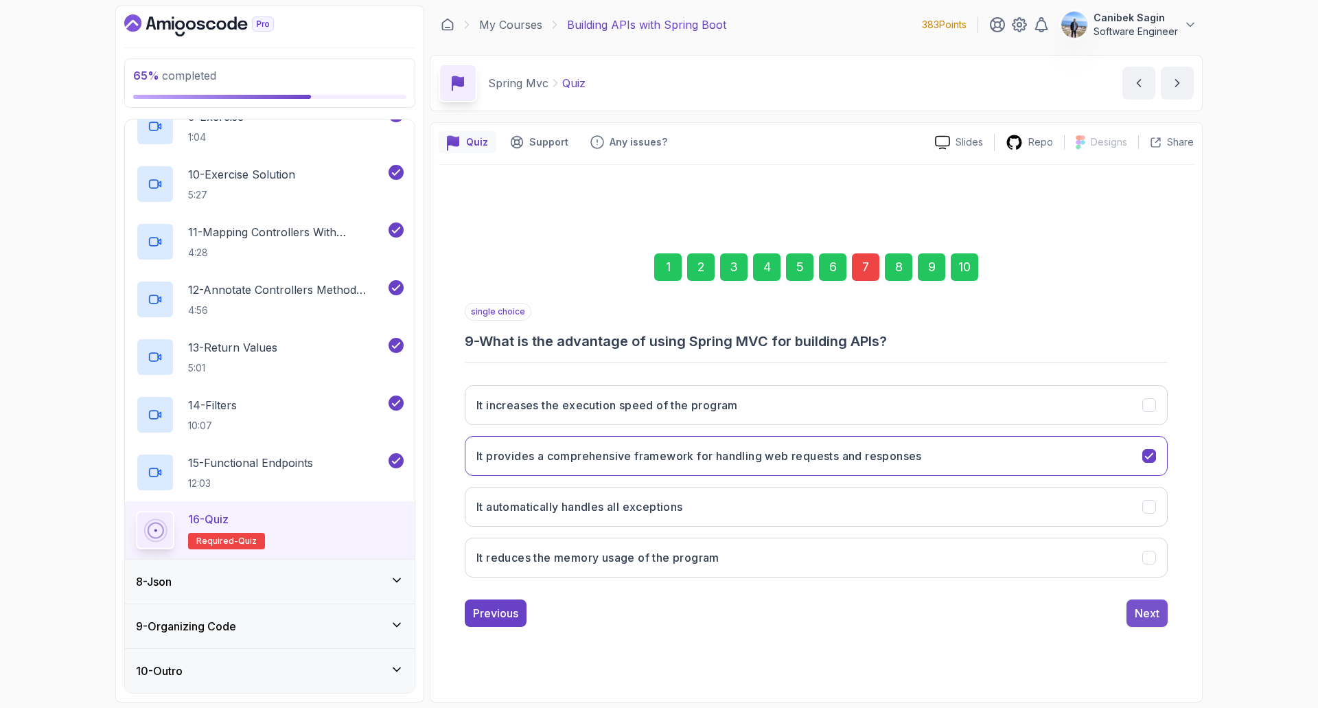
click at [1147, 619] on div "Next" at bounding box center [1147, 613] width 25 height 16
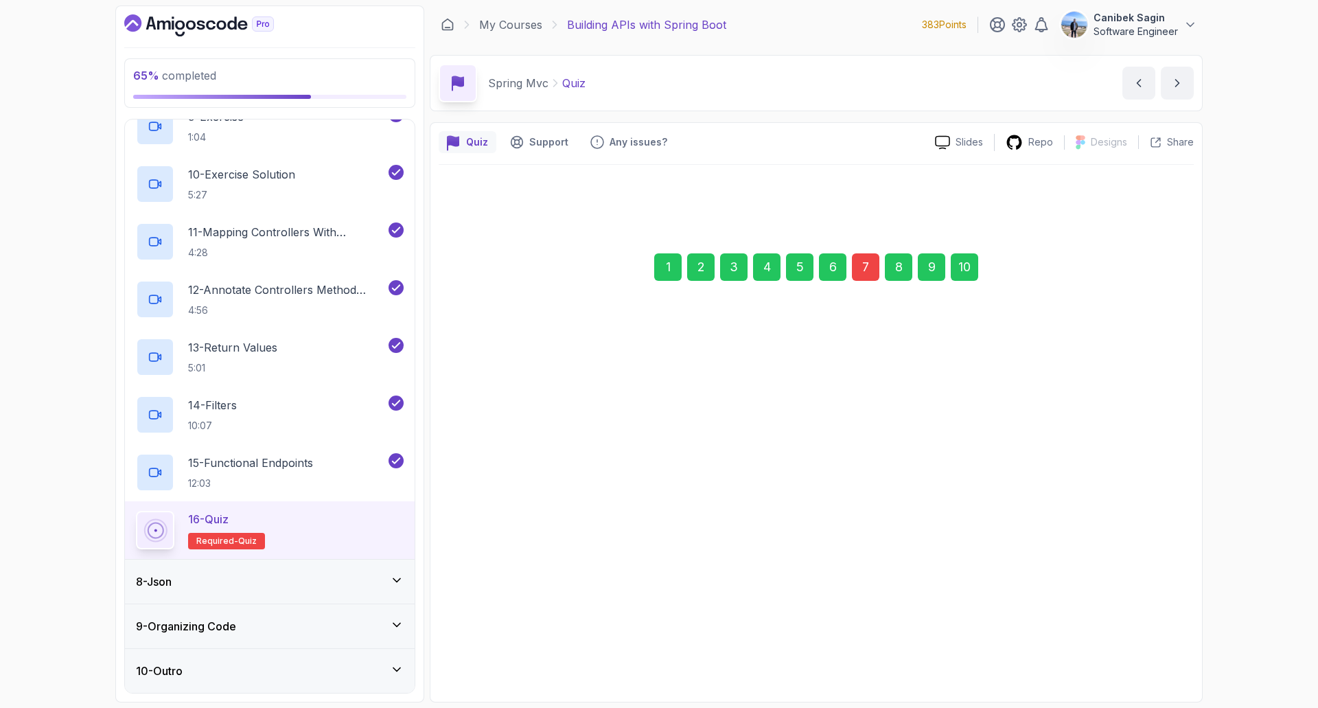
click at [1147, 618] on div "Submit Quiz" at bounding box center [1128, 613] width 62 height 16
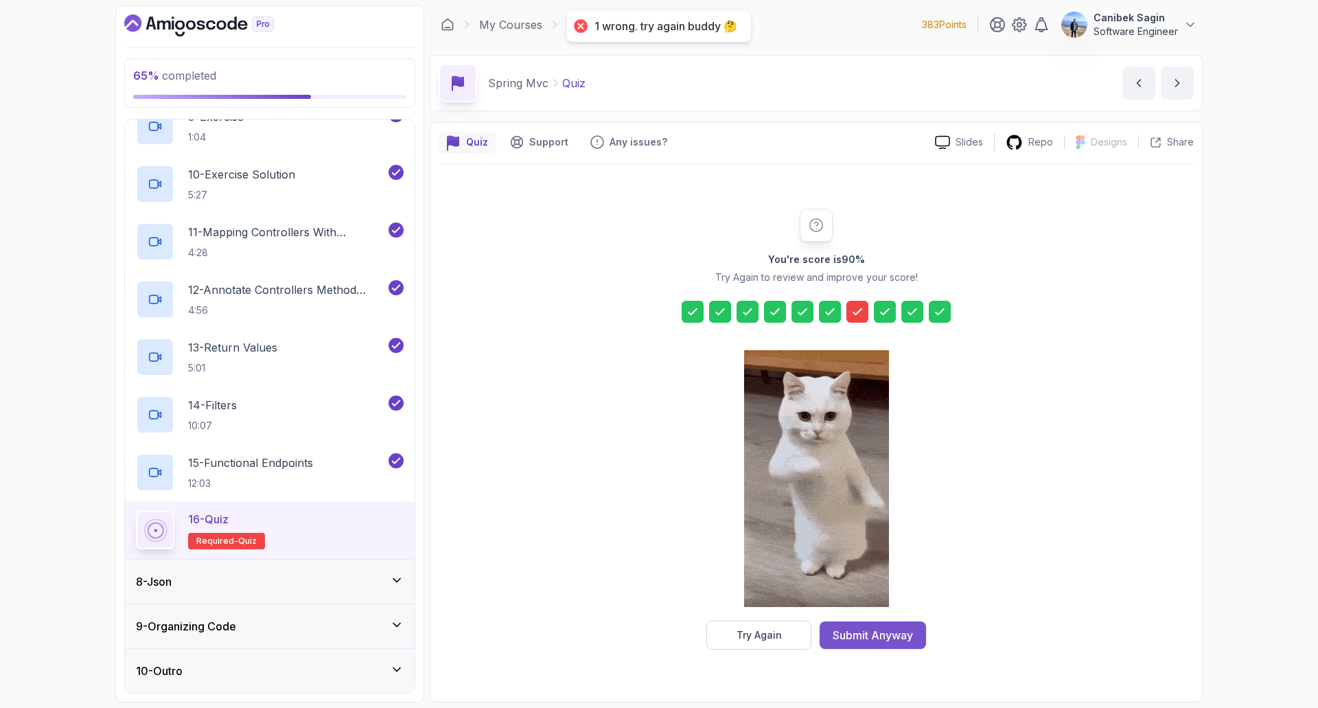
click at [901, 632] on div "Submit Anyway" at bounding box center [873, 635] width 80 height 16
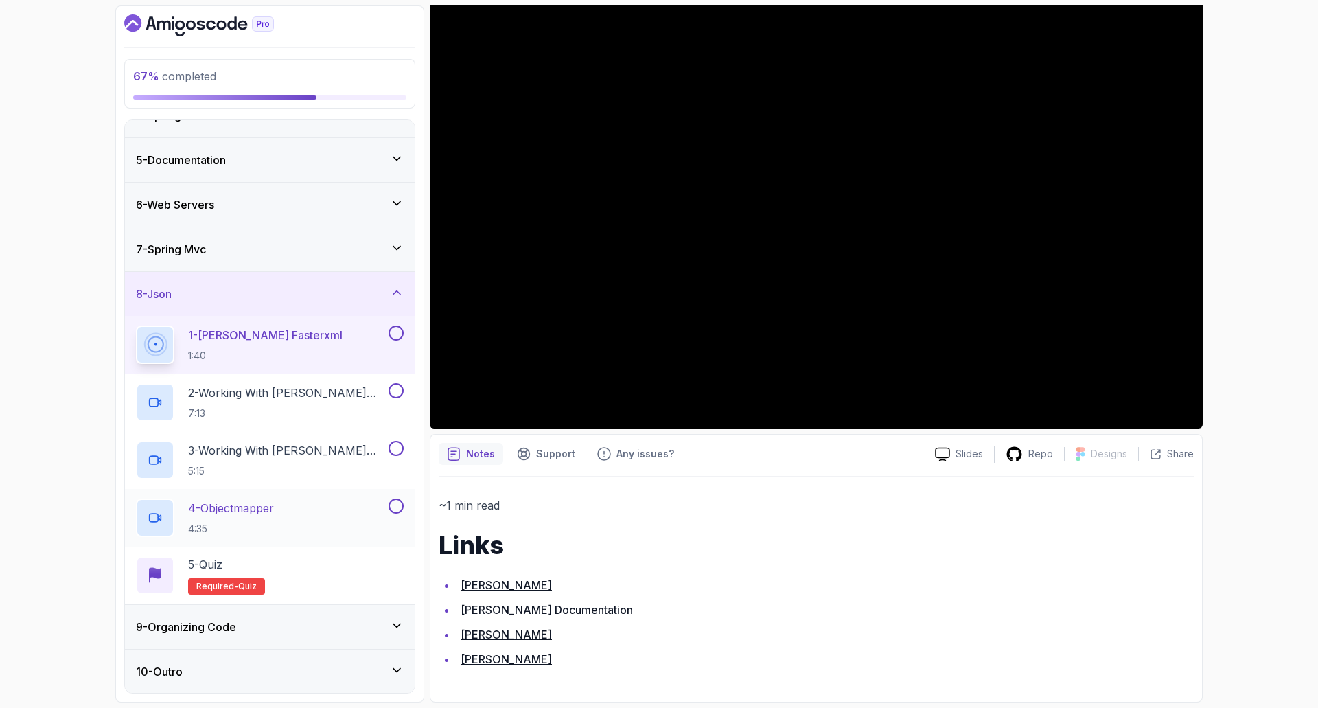
scroll to position [161, 0]
click at [340, 624] on div "9 - Organizing Code" at bounding box center [270, 626] width 268 height 16
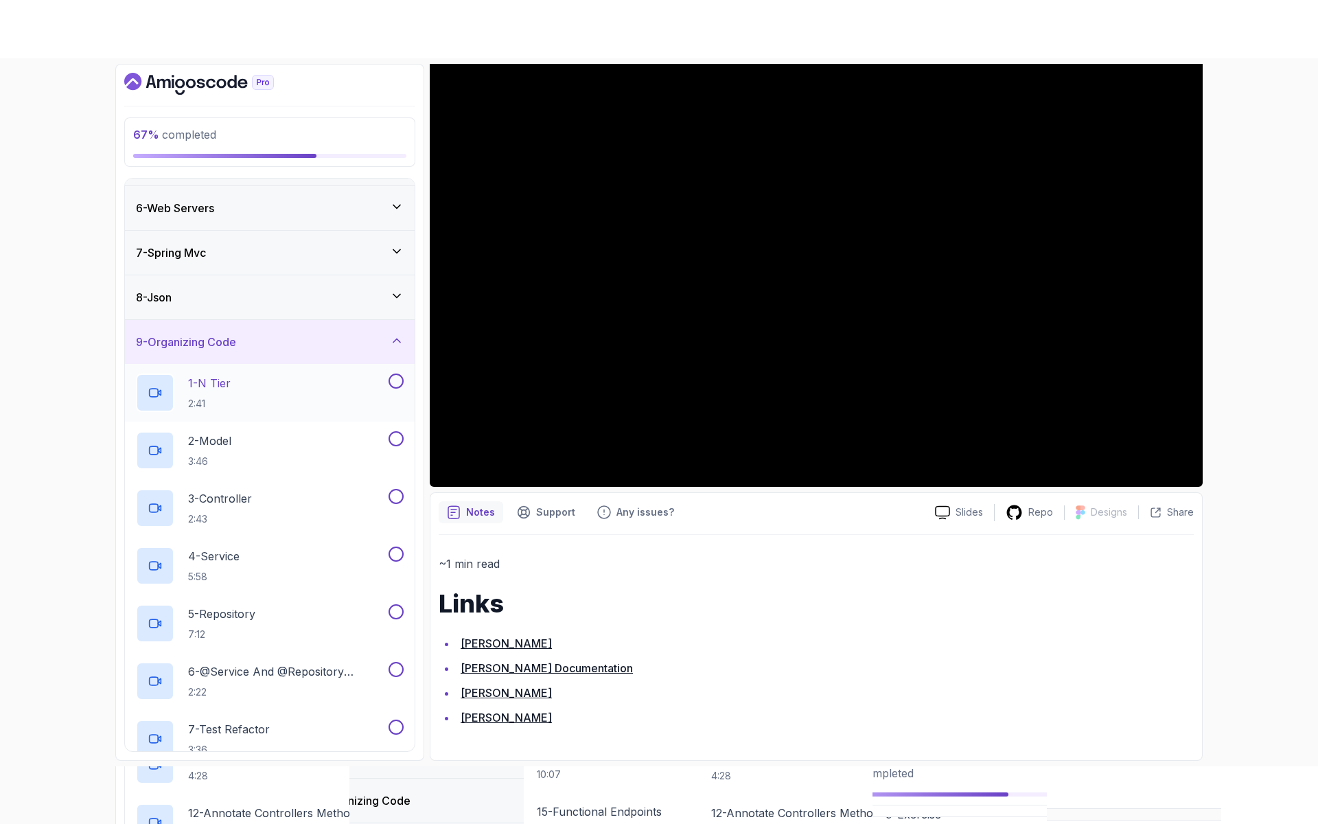
scroll to position [0, 0]
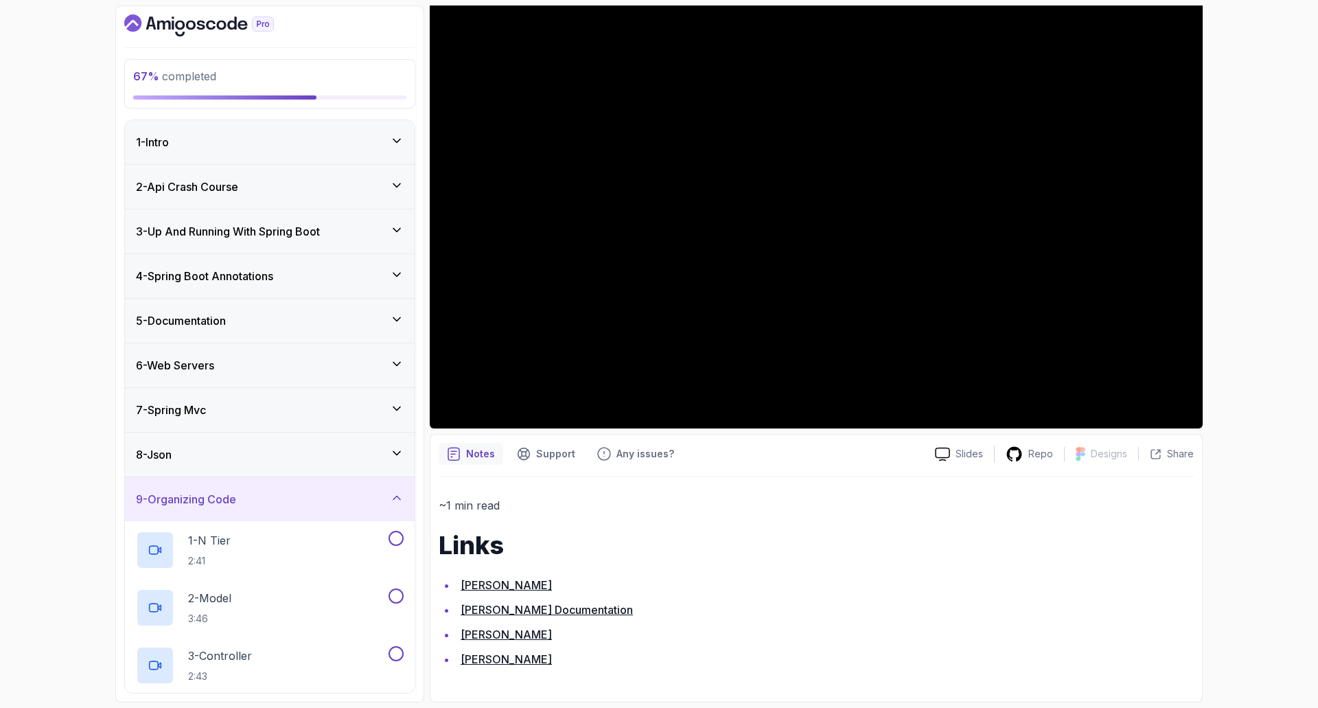
click at [249, 456] on div "8 - Json" at bounding box center [270, 454] width 268 height 16
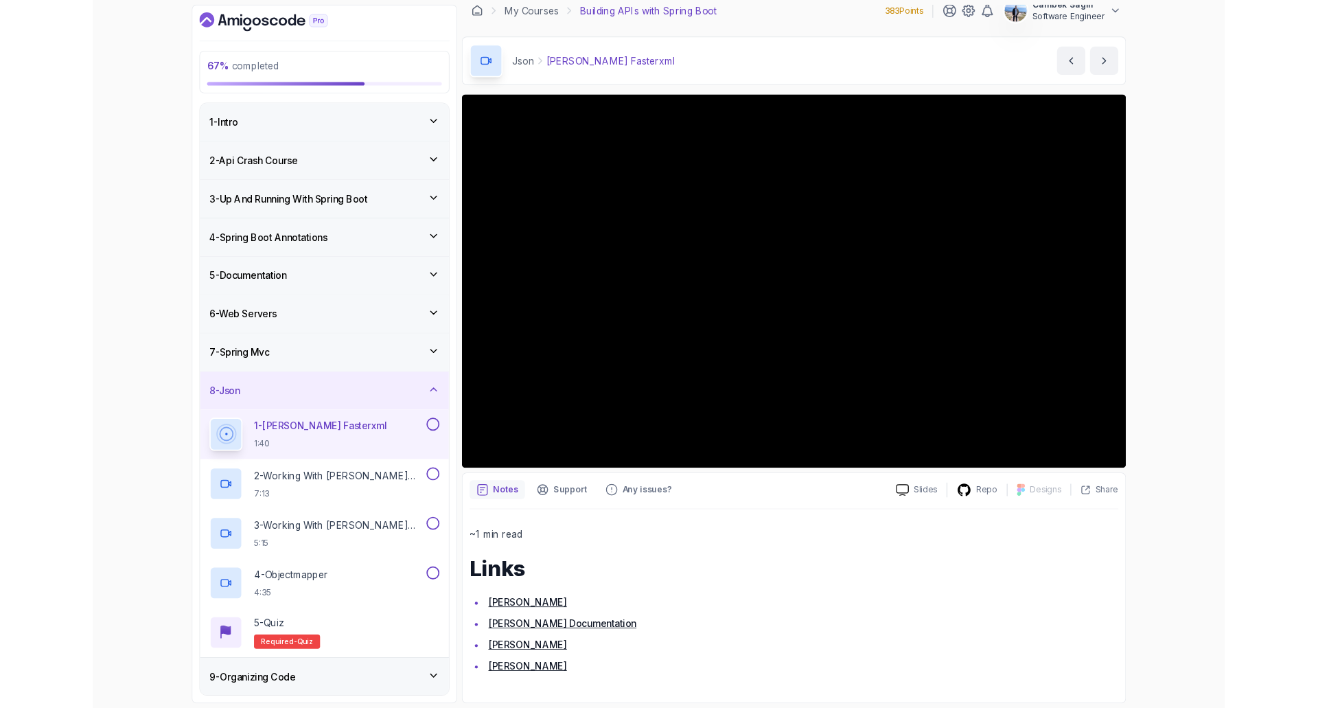
scroll to position [128, 0]
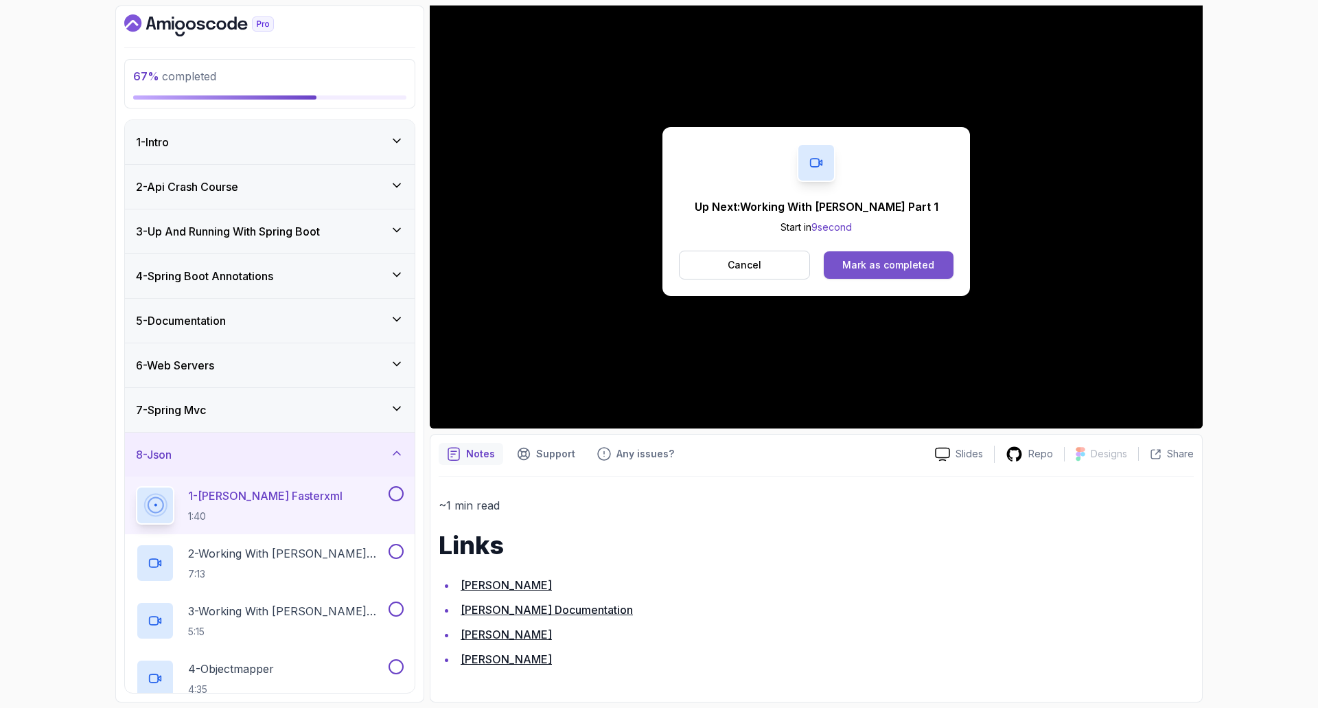
click at [875, 262] on div "Mark as completed" at bounding box center [888, 265] width 92 height 14
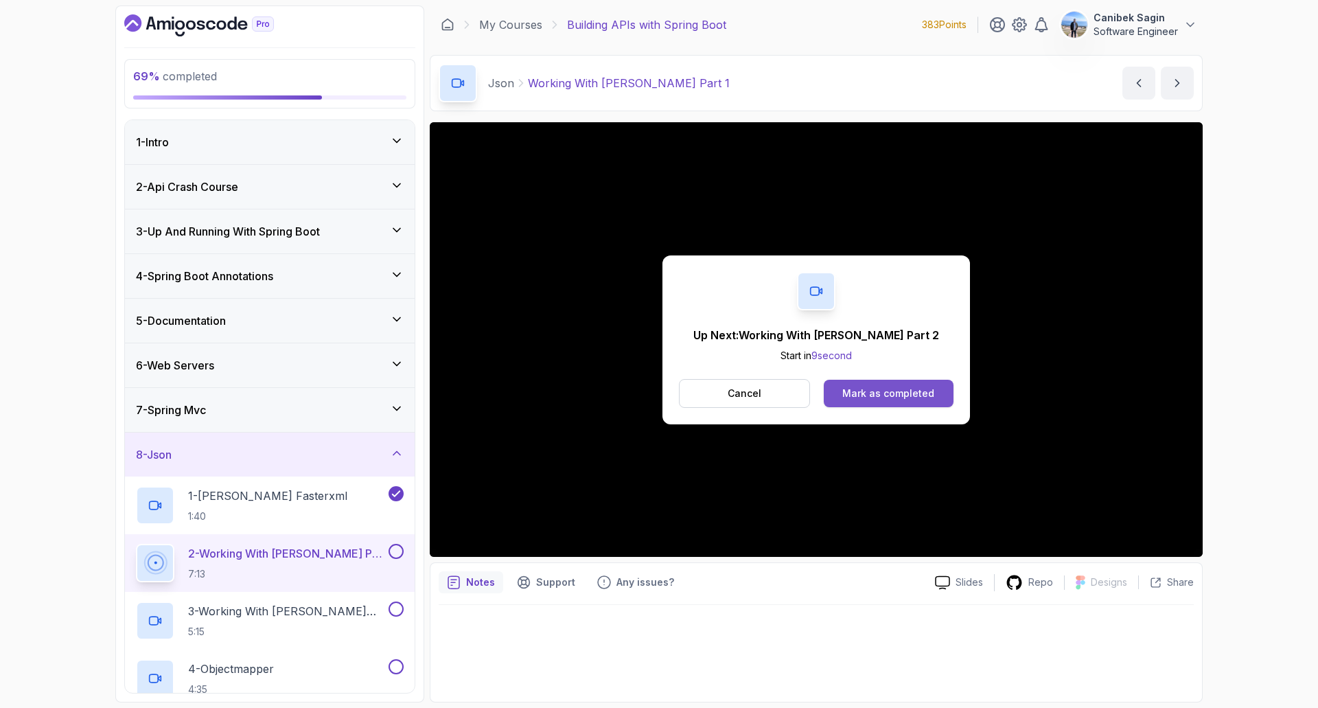
click at [871, 388] on div "Mark as completed" at bounding box center [888, 394] width 92 height 14
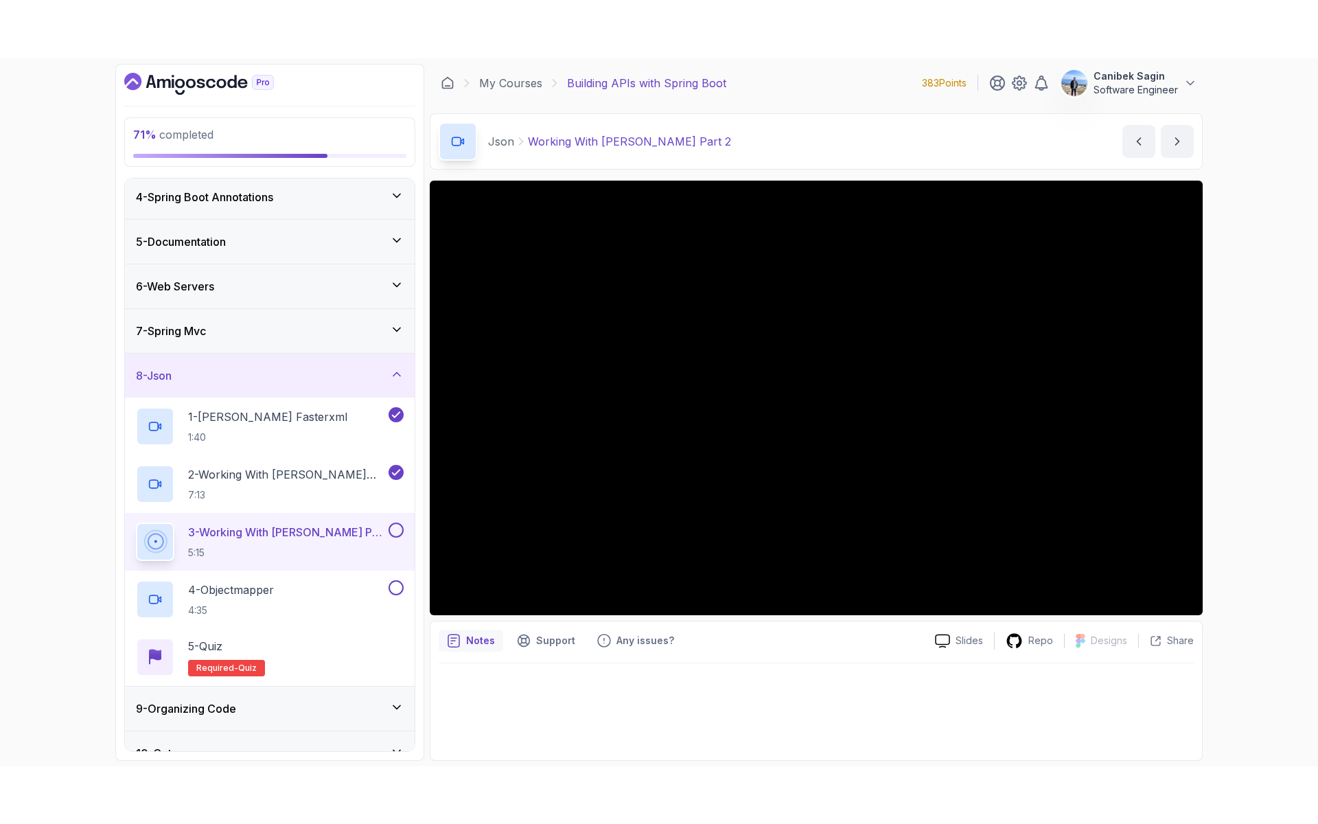
scroll to position [45, 0]
